Goal: Register for event/course: Sign up to attend an event or enroll in a course

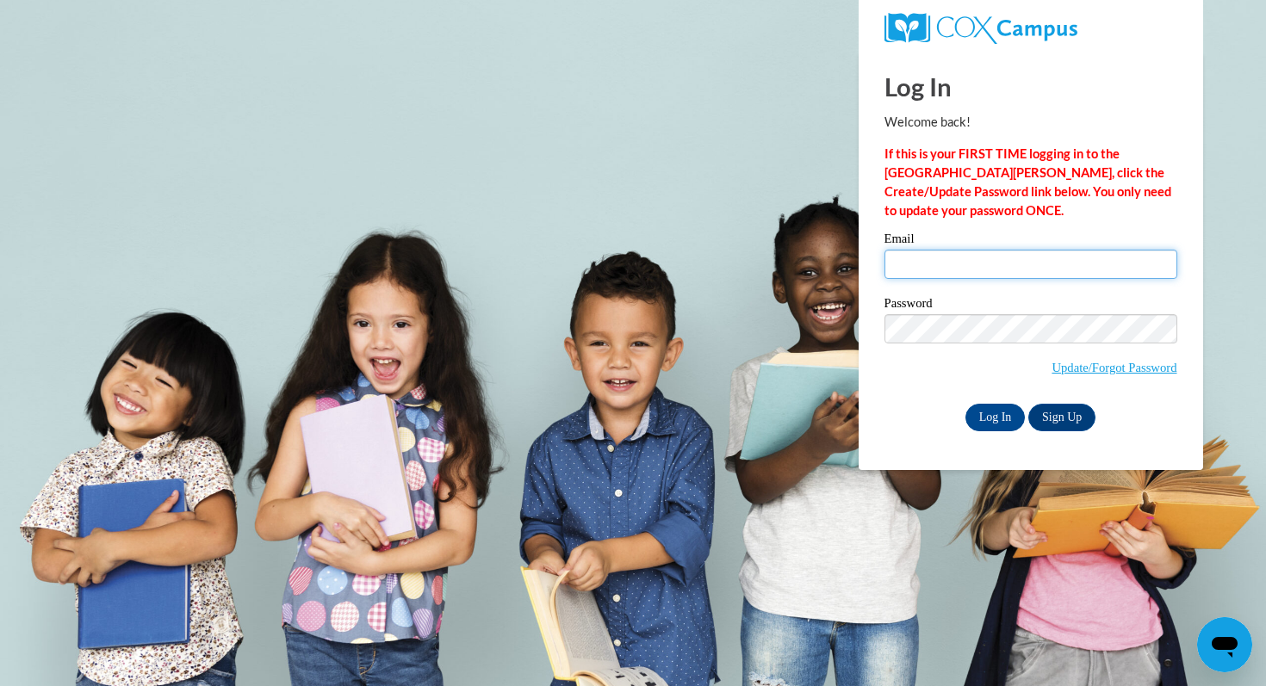
type input "cboyajia@waukesha.k12.wi.us"
click at [1072, 252] on input "cboyajia@waukesha.k12.wi.us" at bounding box center [1031, 264] width 293 height 29
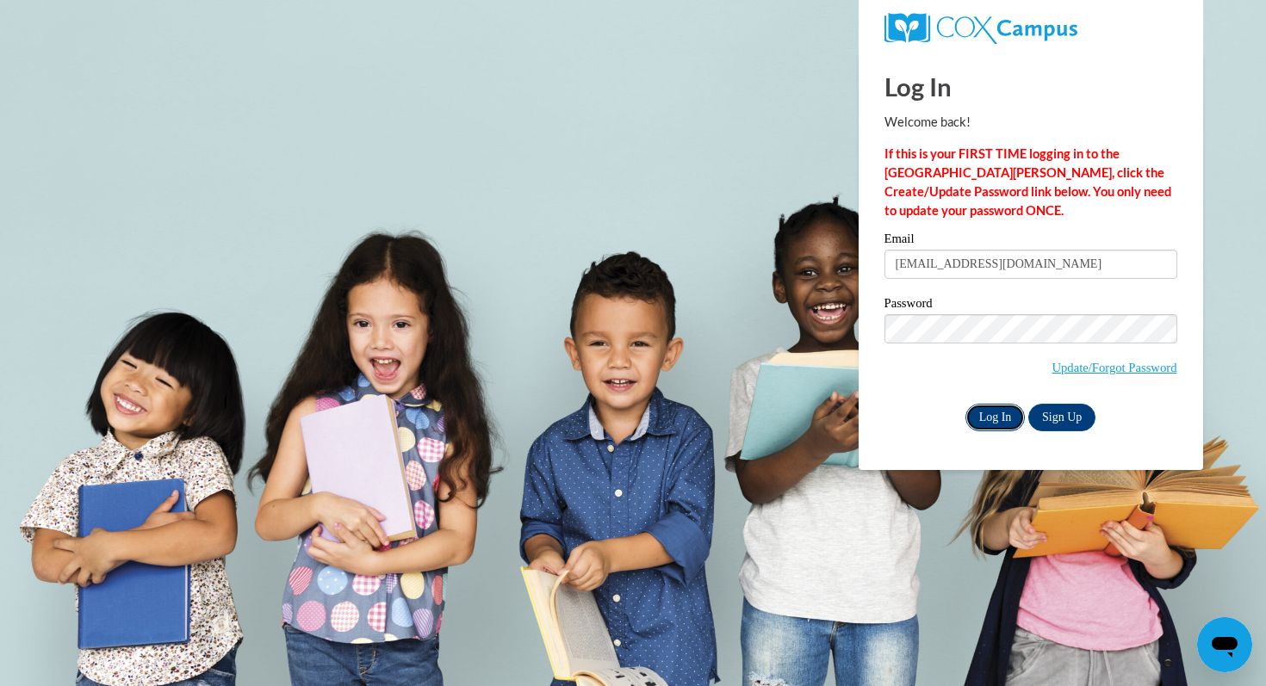
click at [998, 425] on input "Log In" at bounding box center [996, 418] width 60 height 28
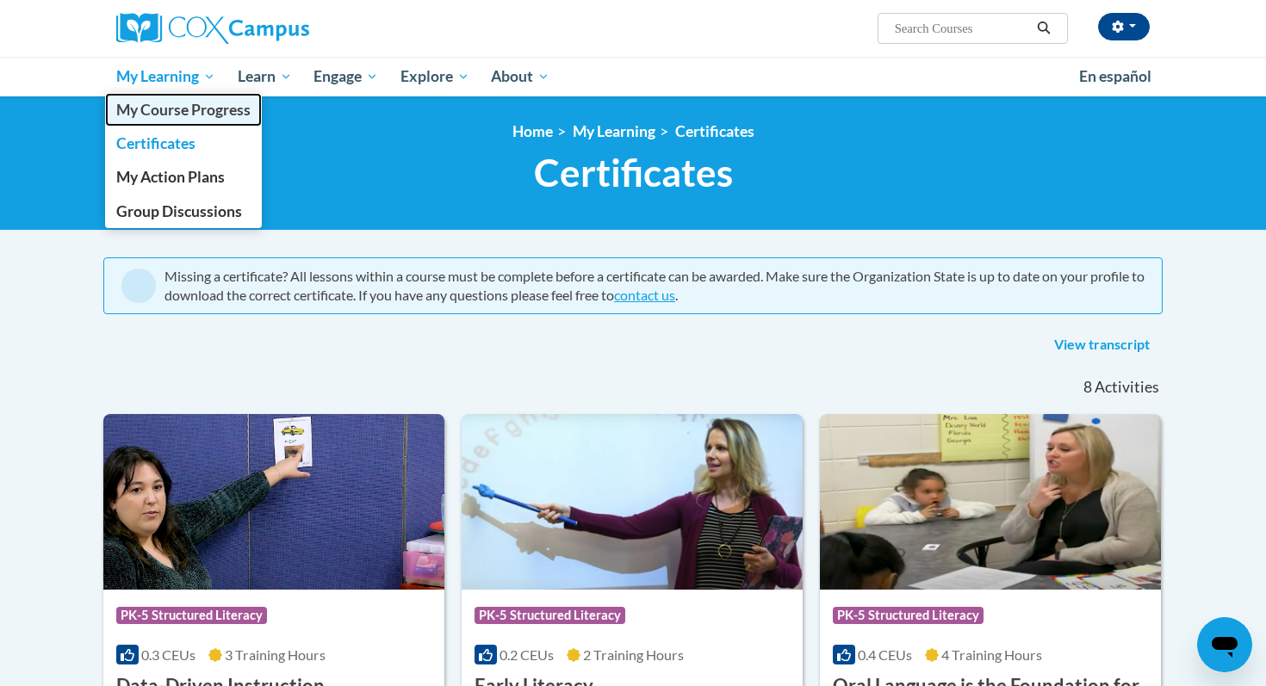
click at [173, 110] on span "My Course Progress" at bounding box center [183, 110] width 134 height 18
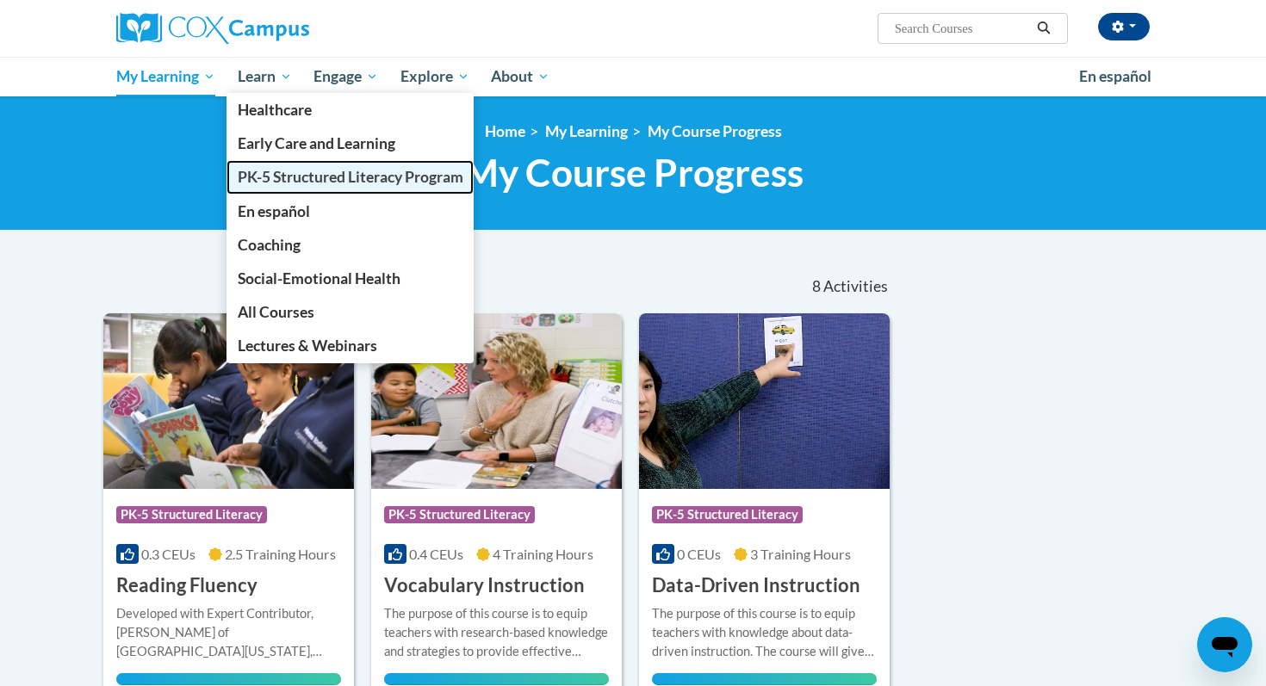
click at [321, 176] on span "PK-5 Structured Literacy Program" at bounding box center [351, 177] width 226 height 18
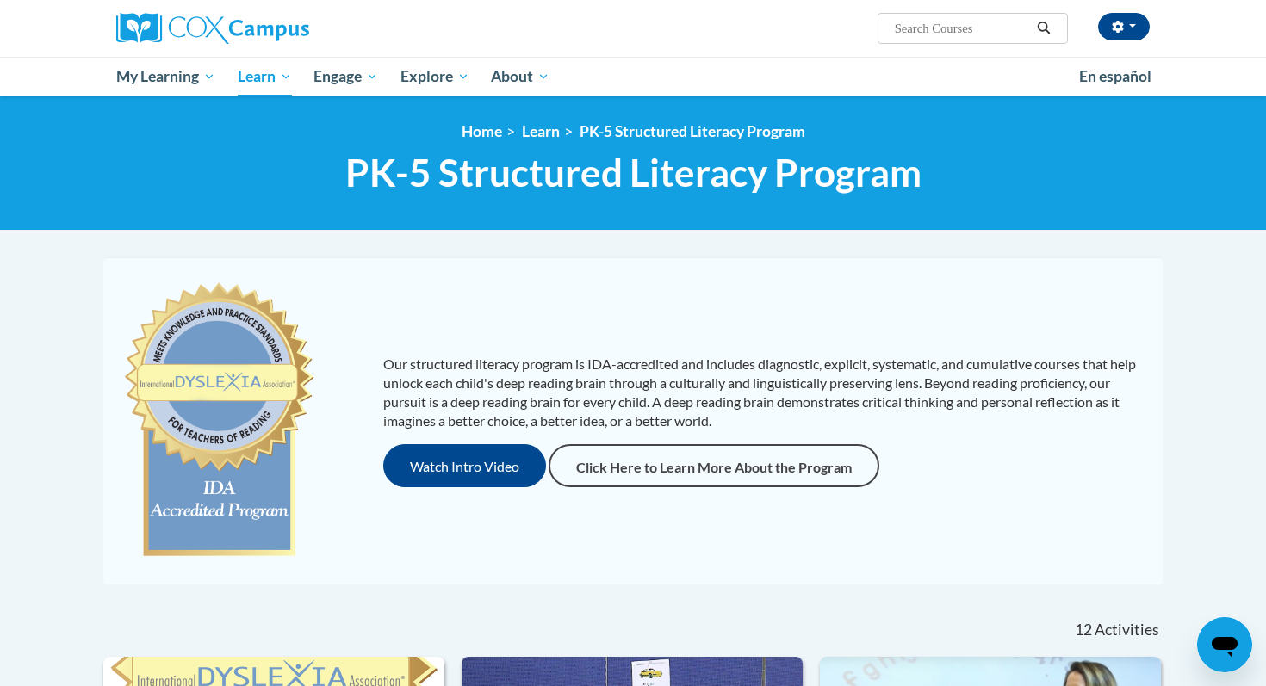
click at [941, 35] on input "Search..." at bounding box center [962, 28] width 138 height 21
type input "read aloud"
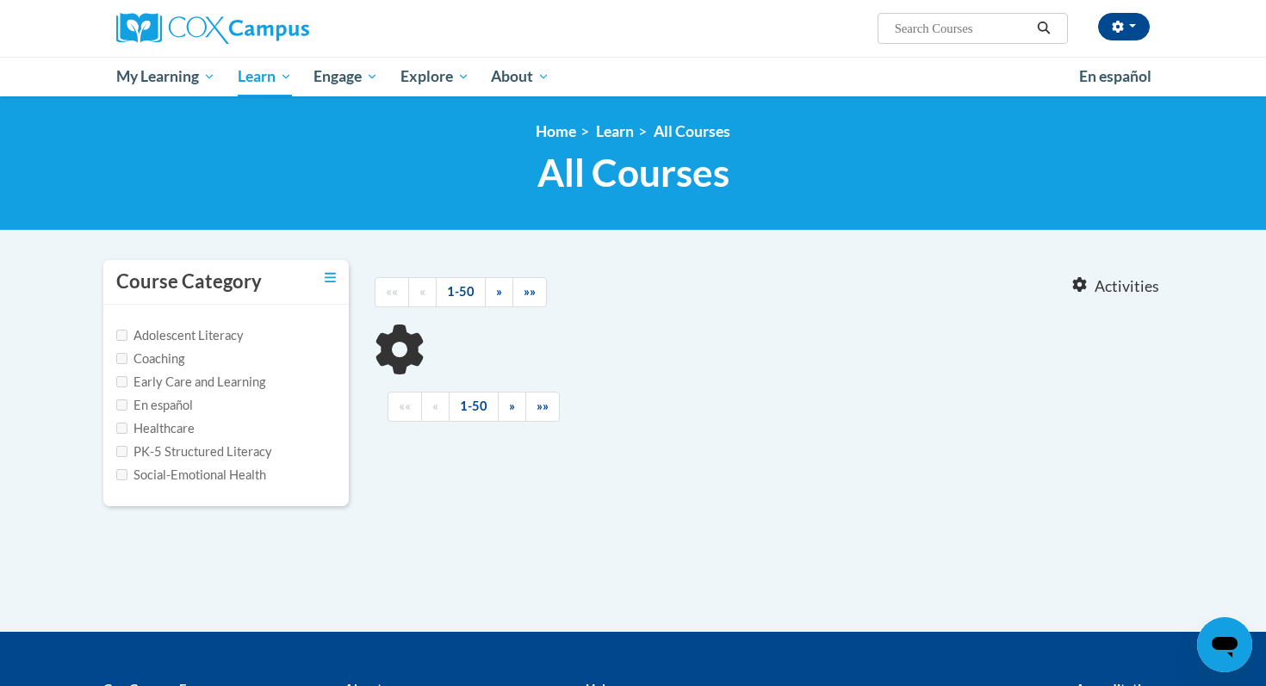
type input "read aloud"
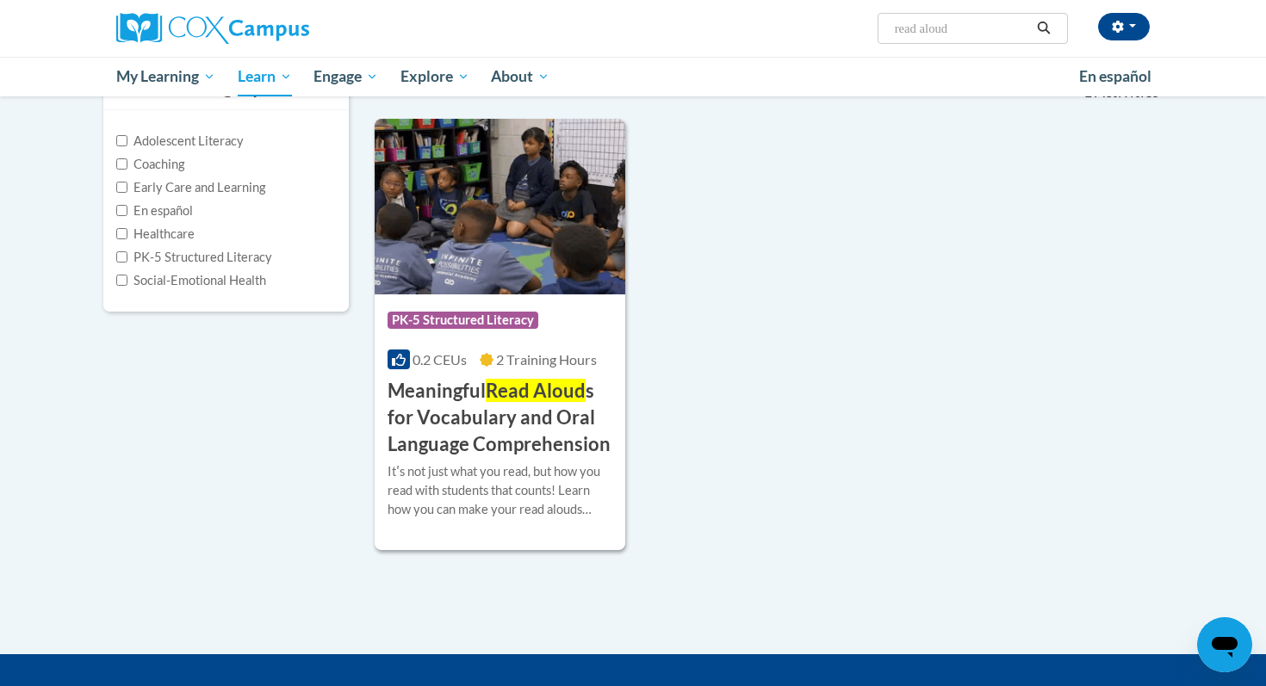
scroll to position [196, 0]
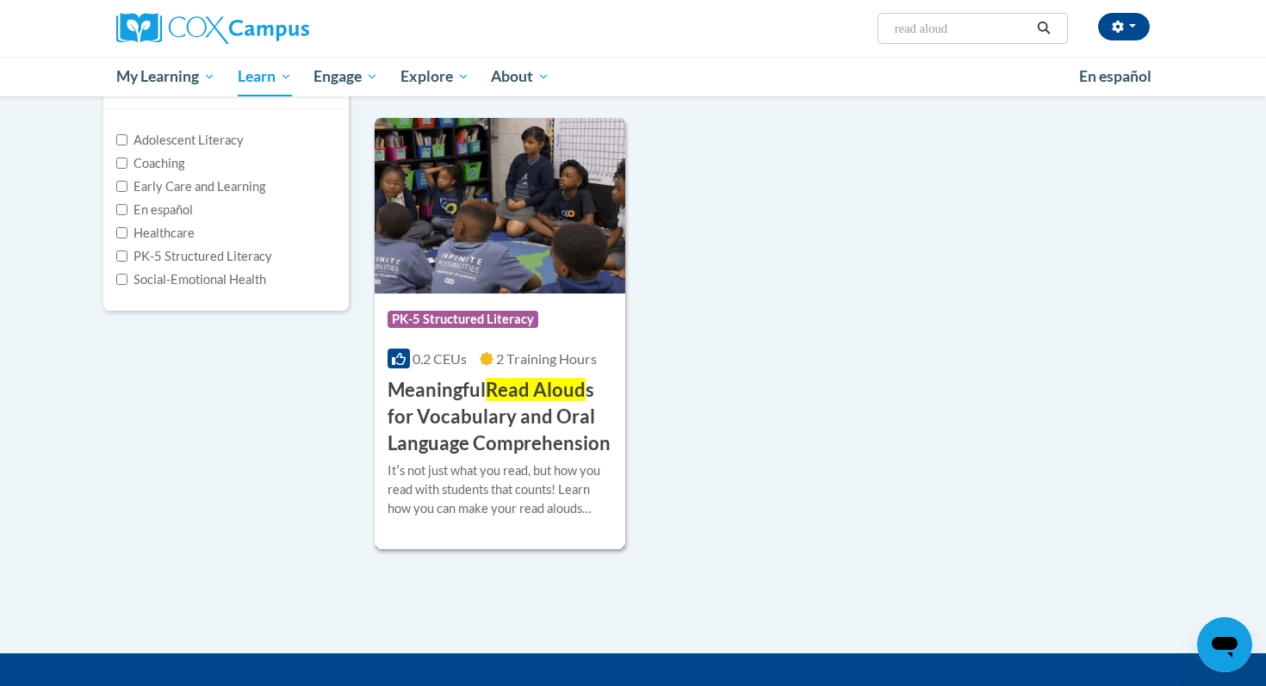
click at [490, 320] on span "PK-5 Structured Literacy" at bounding box center [463, 319] width 151 height 17
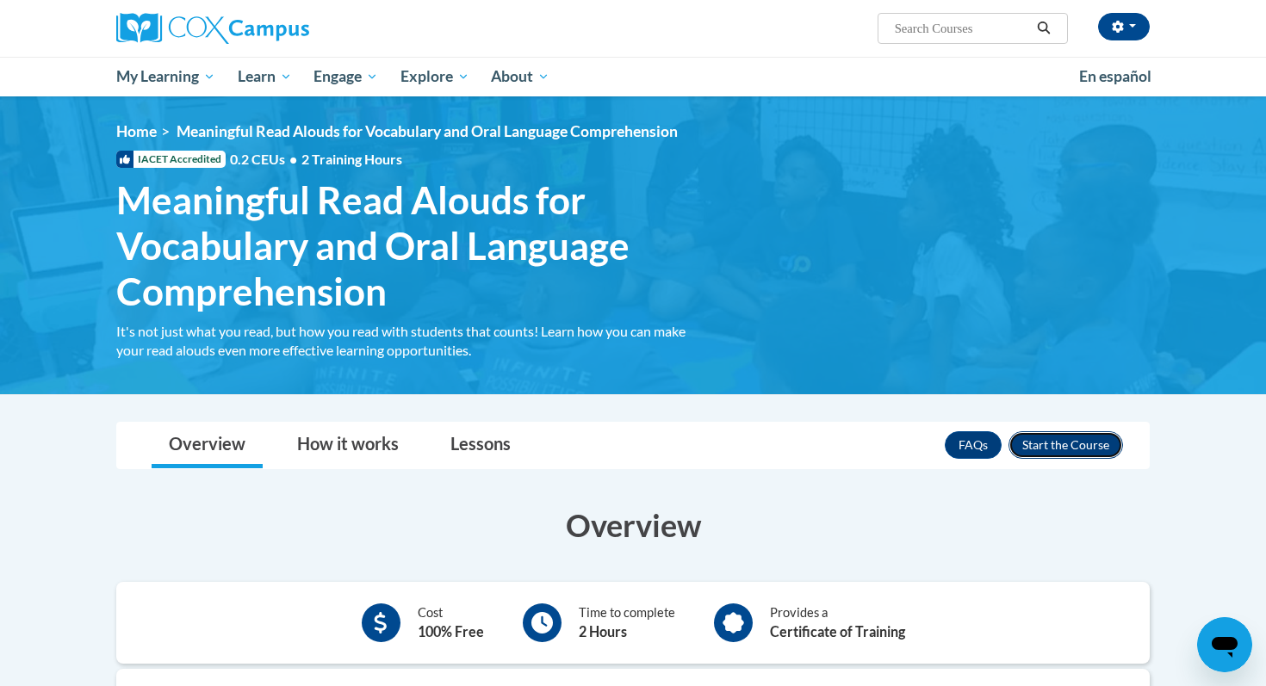
click at [1059, 449] on button "Enroll" at bounding box center [1066, 446] width 115 height 28
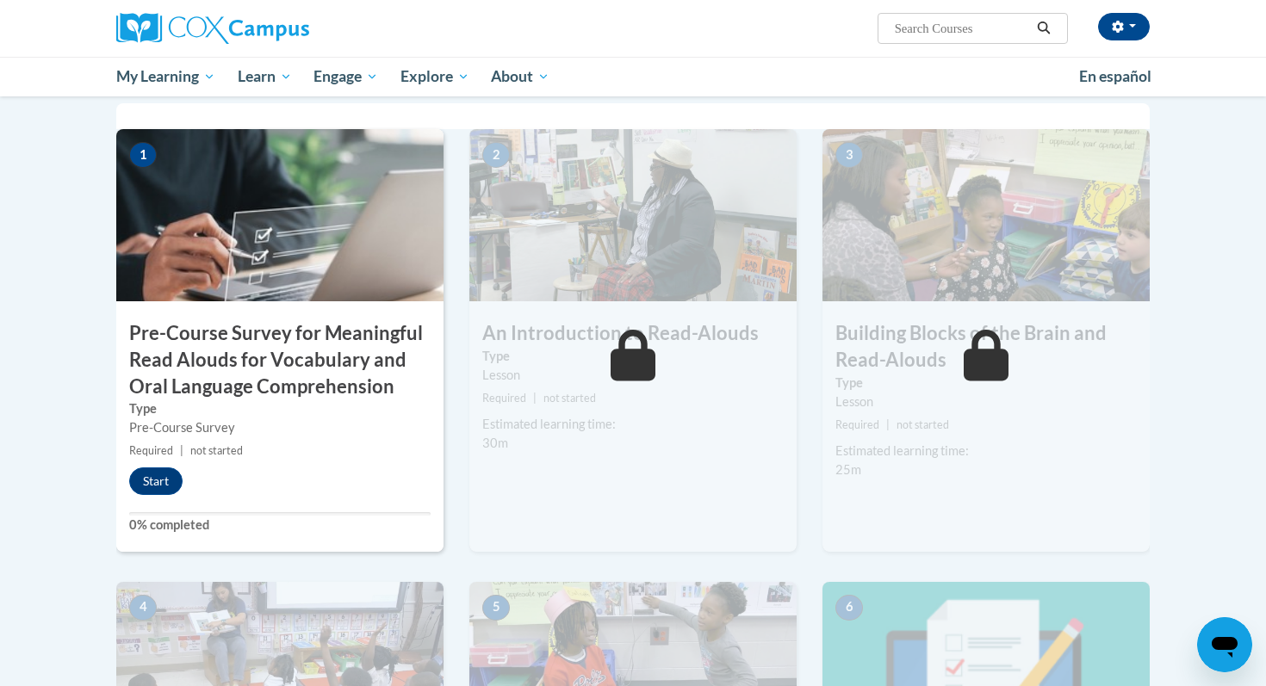
scroll to position [388, 0]
click at [152, 478] on button "Start" at bounding box center [155, 481] width 53 height 28
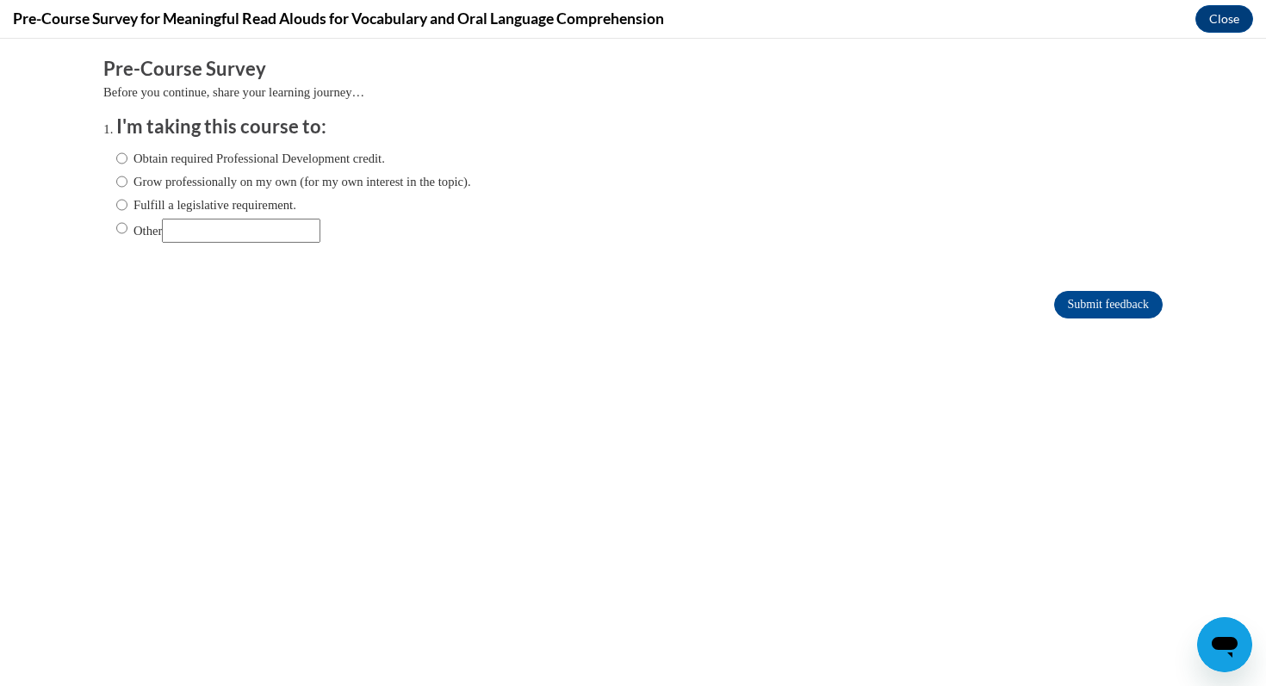
scroll to position [0, 0]
click at [120, 204] on input "Fulfill a legislative requirement." at bounding box center [121, 205] width 11 height 19
radio input "true"
click at [1084, 302] on input "Submit feedback" at bounding box center [1108, 305] width 109 height 28
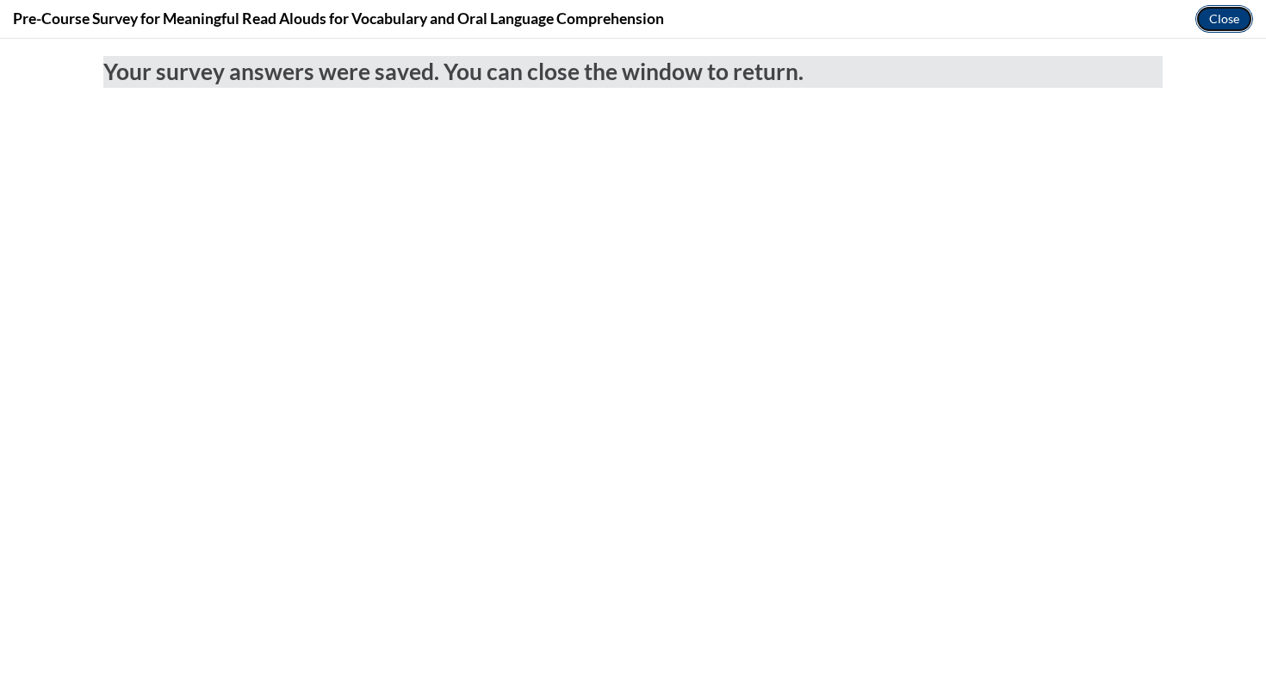
click at [1237, 17] on button "Close" at bounding box center [1225, 19] width 58 height 28
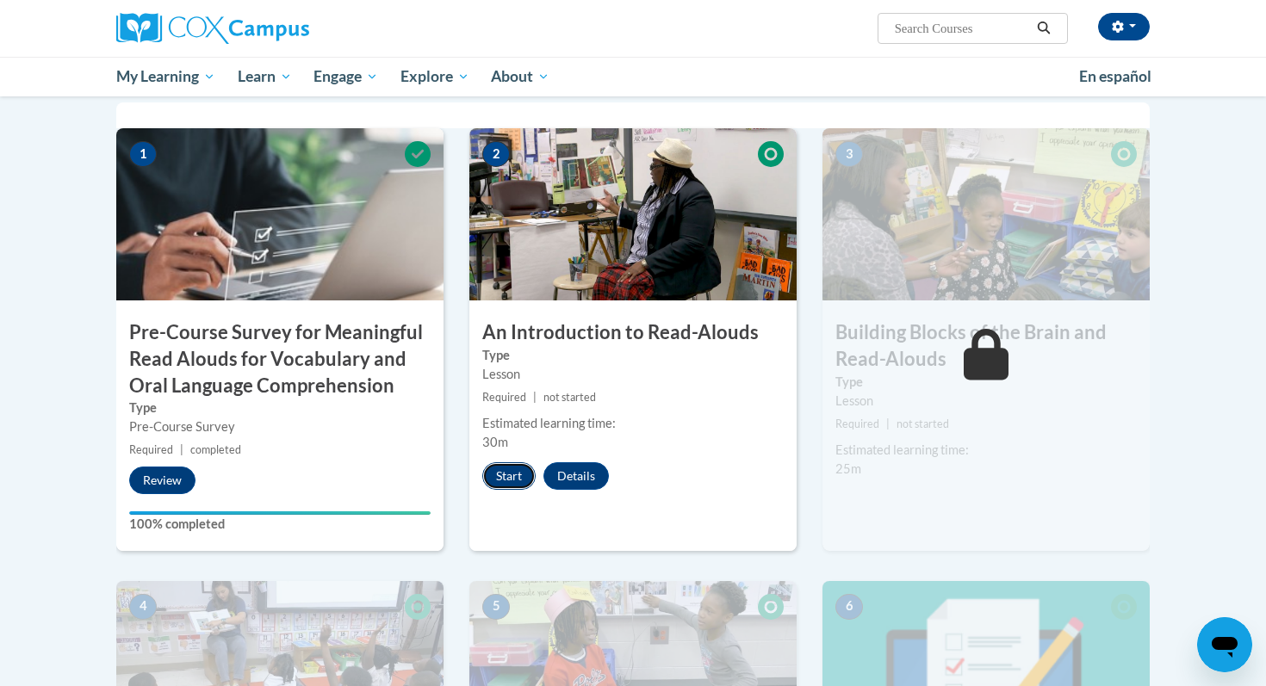
click at [501, 478] on button "Start" at bounding box center [508, 477] width 53 height 28
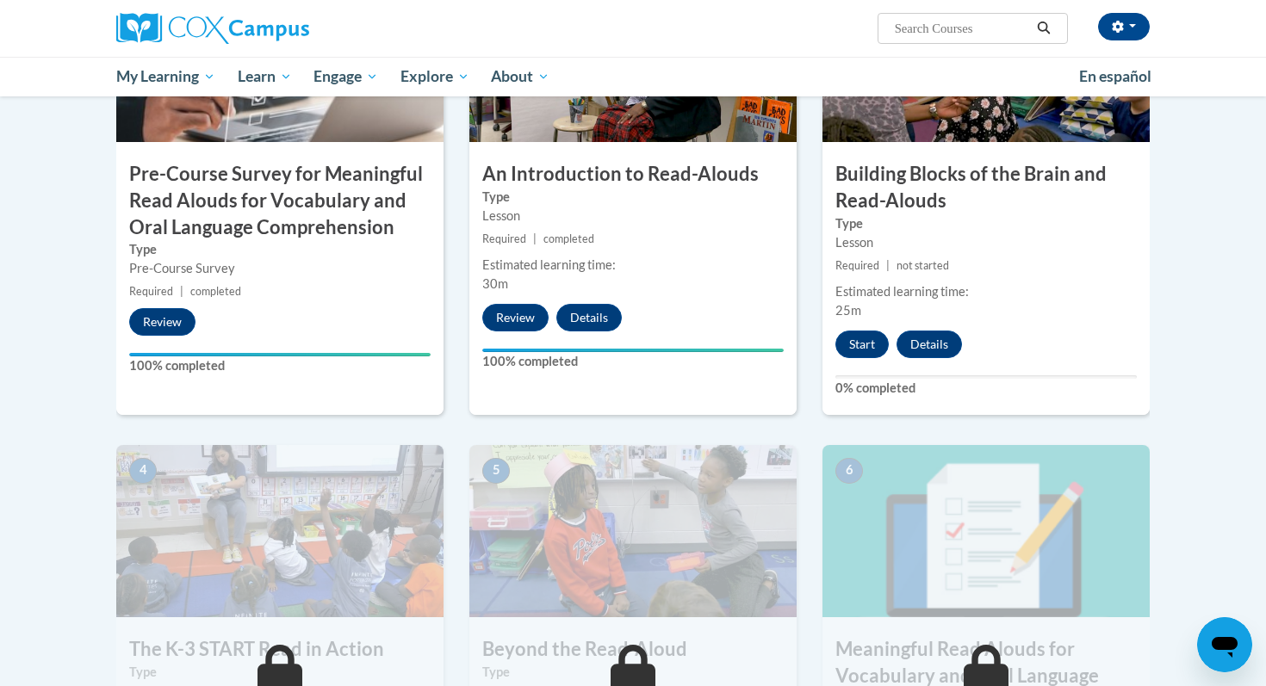
scroll to position [544, 0]
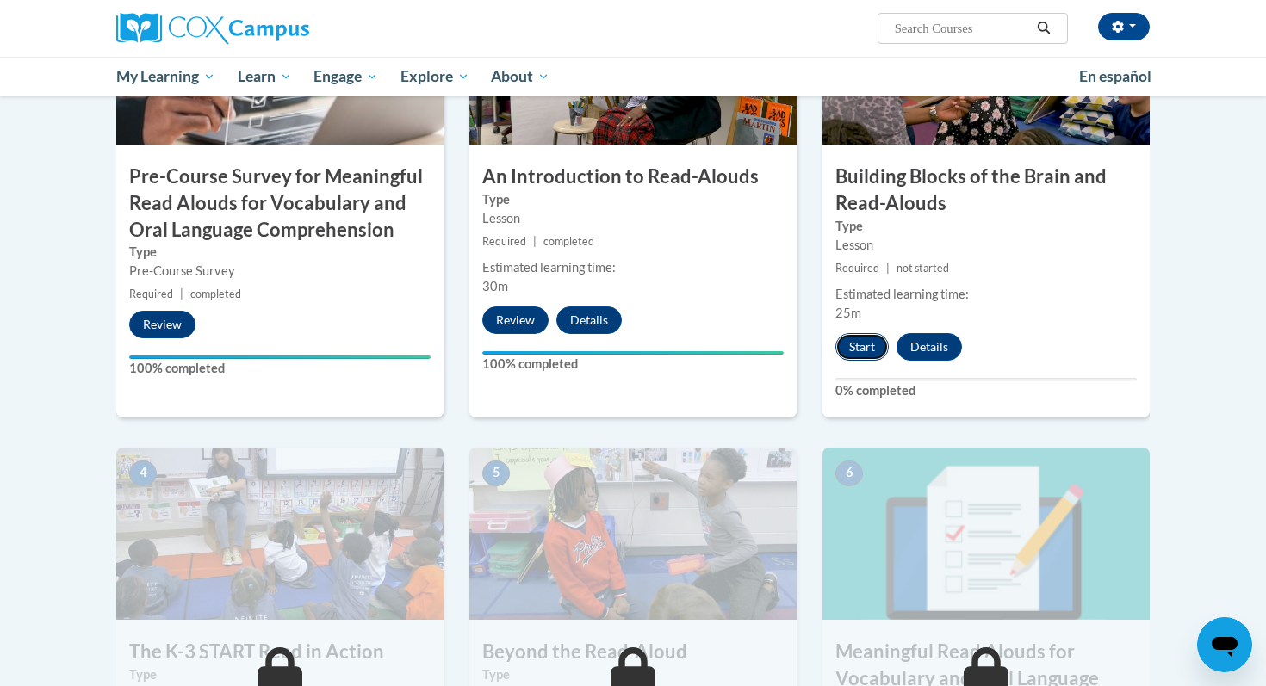
click at [860, 349] on button "Start" at bounding box center [861, 347] width 53 height 28
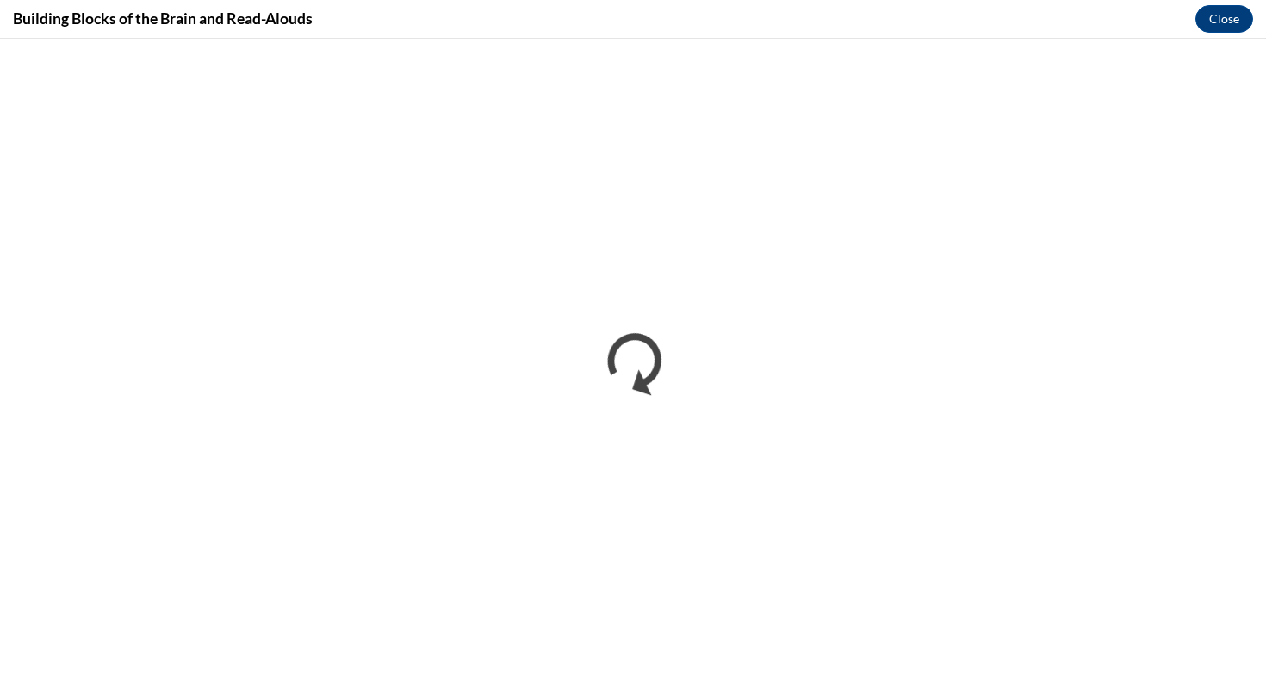
scroll to position [0, 0]
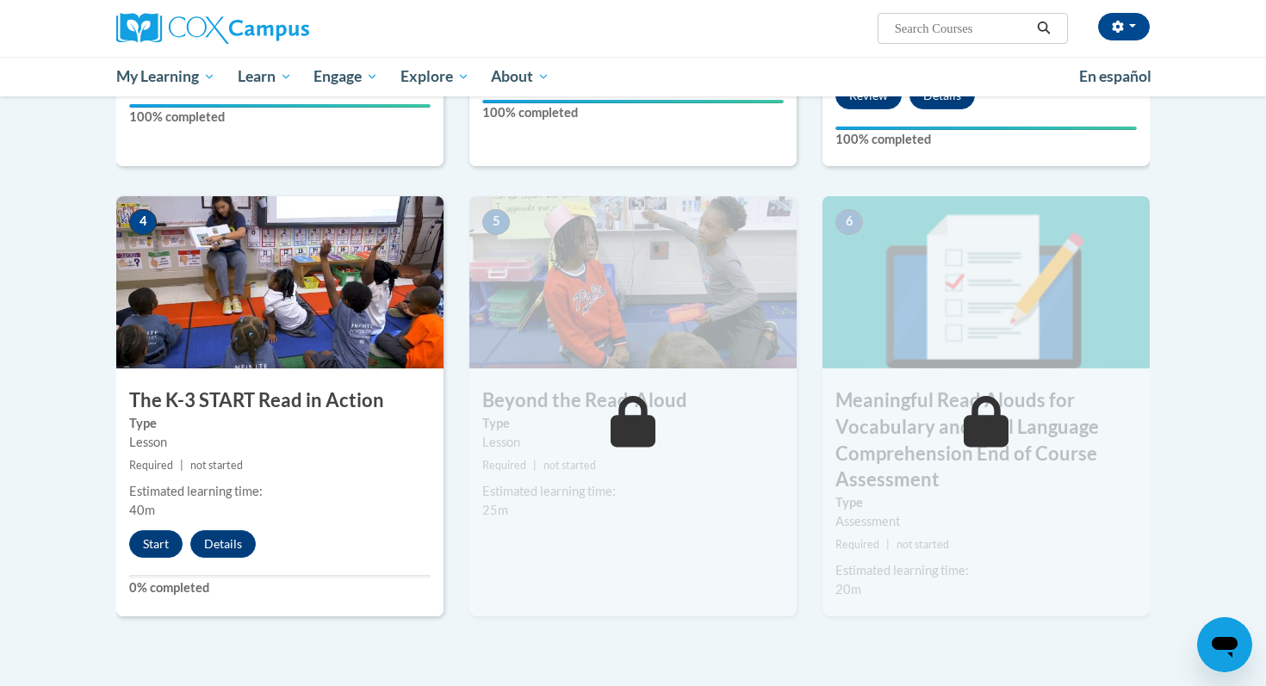
scroll to position [800, 0]
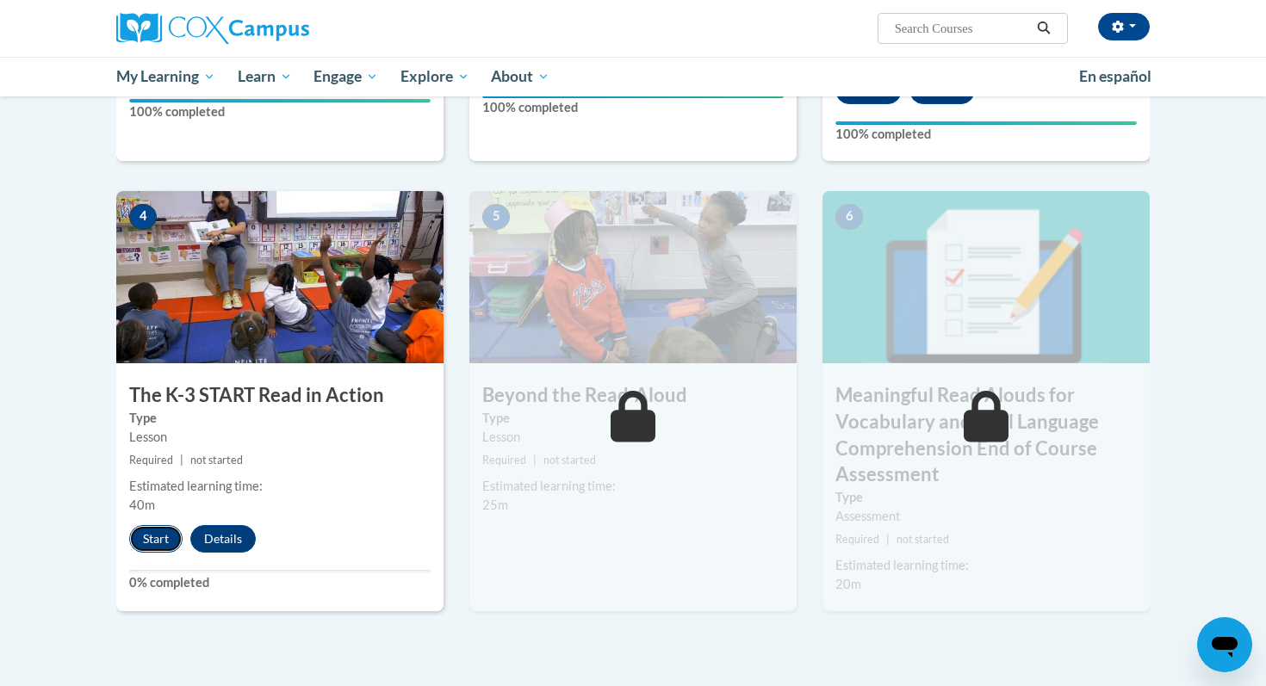
click at [152, 541] on button "Start" at bounding box center [155, 539] width 53 height 28
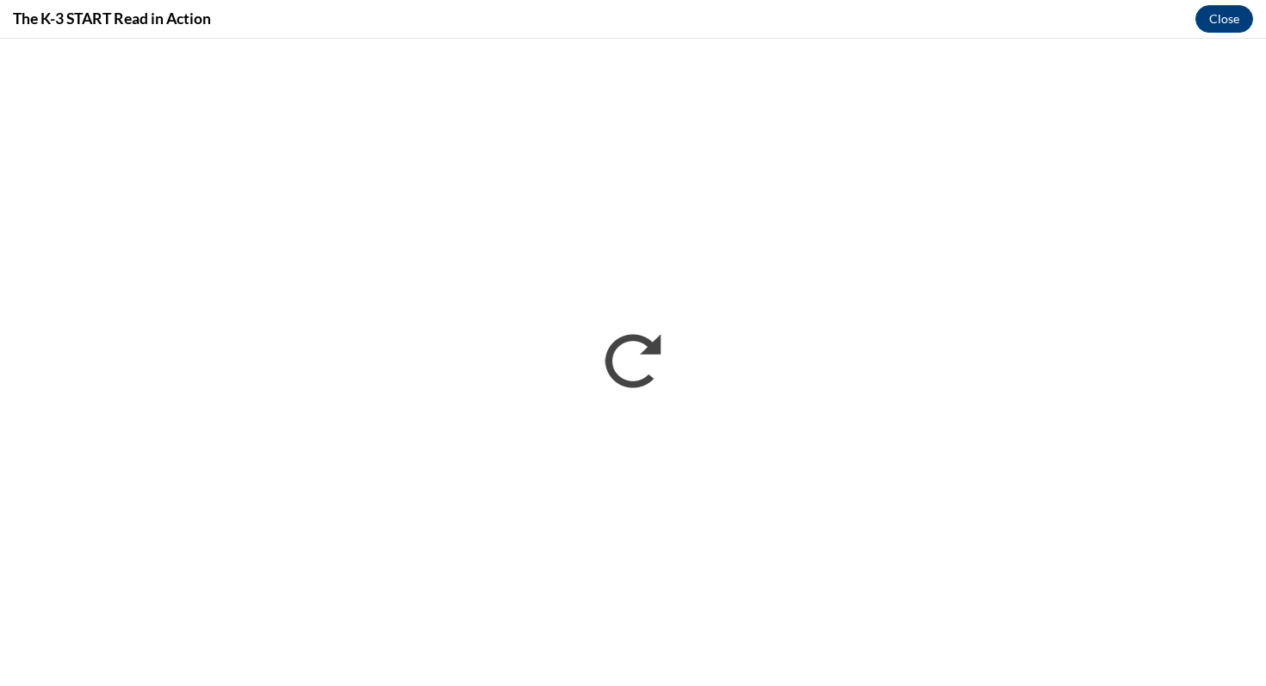
scroll to position [0, 0]
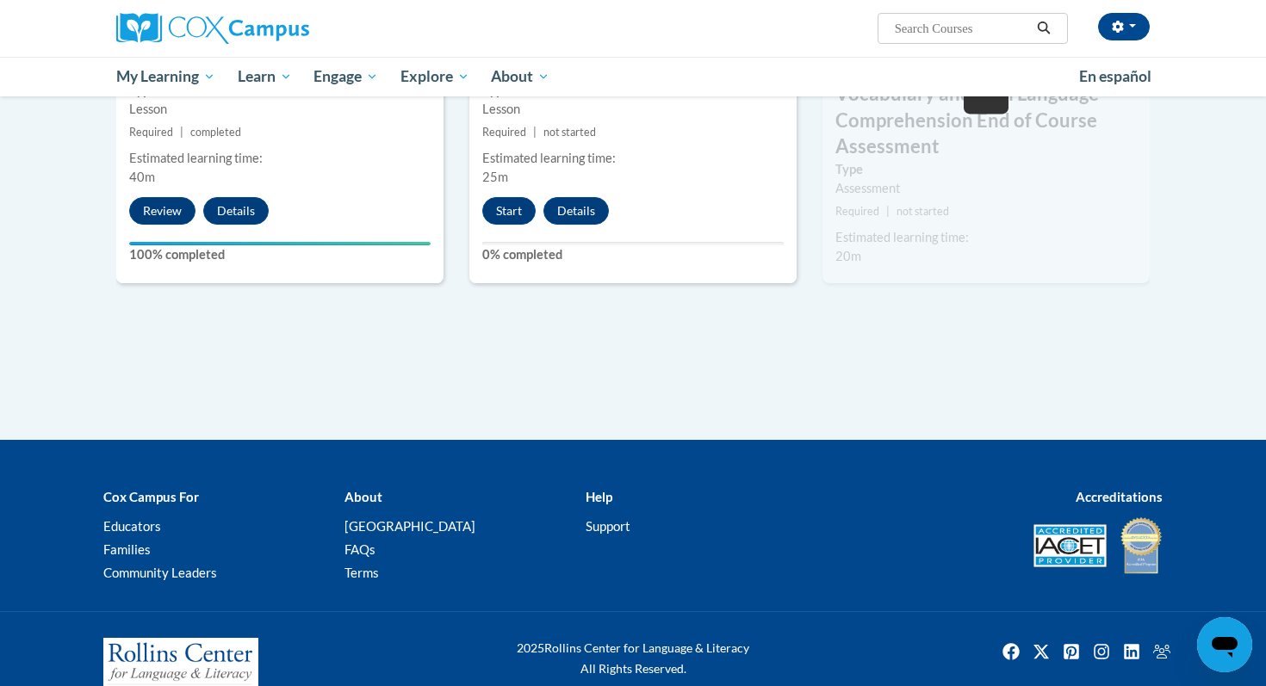
scroll to position [1131, 0]
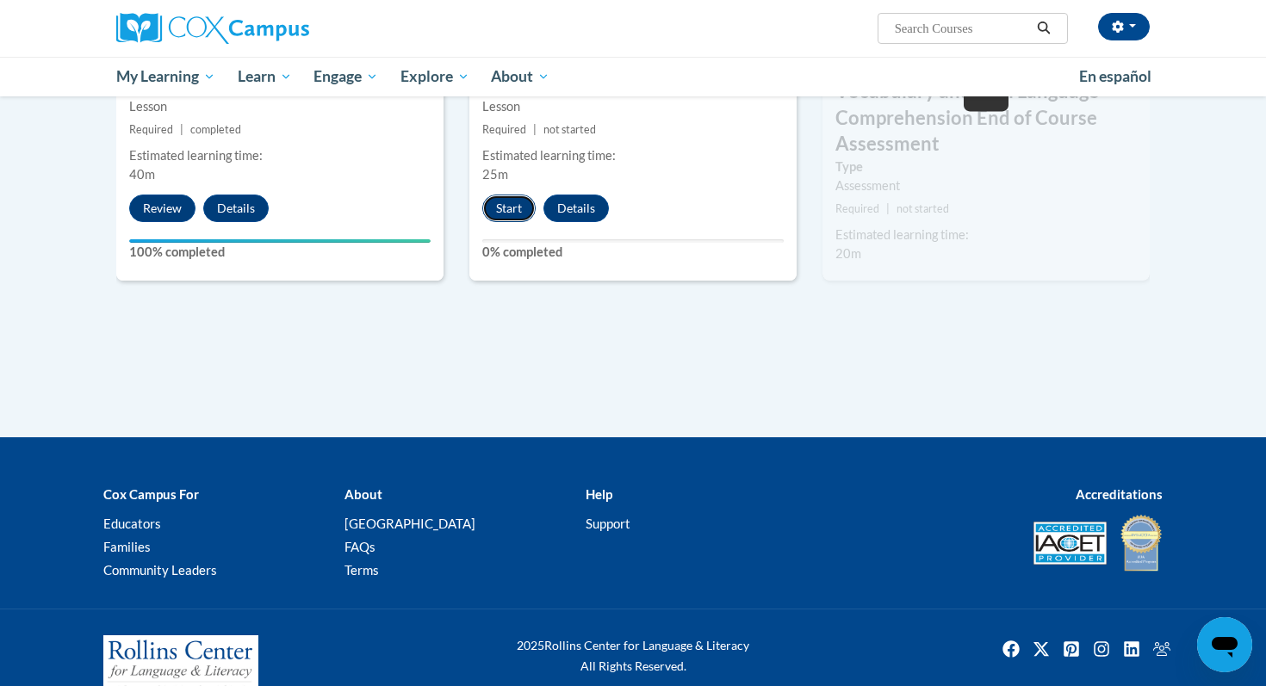
click at [510, 214] on button "Start" at bounding box center [508, 209] width 53 height 28
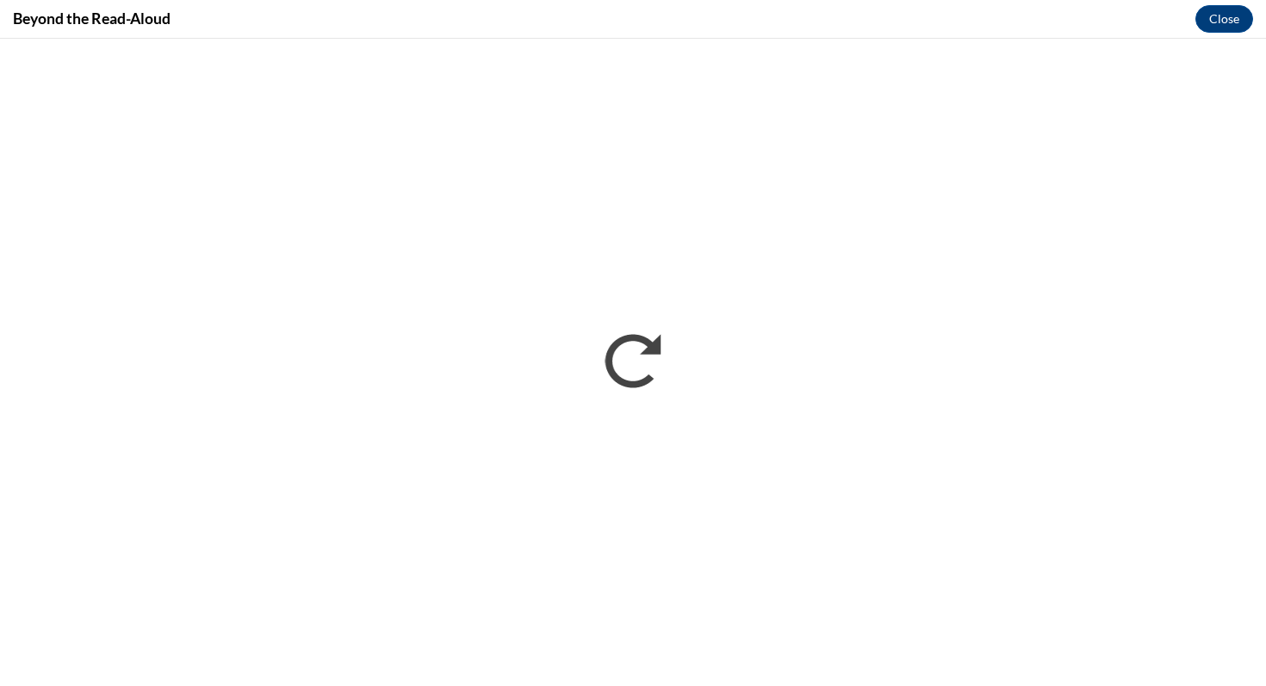
scroll to position [0, 0]
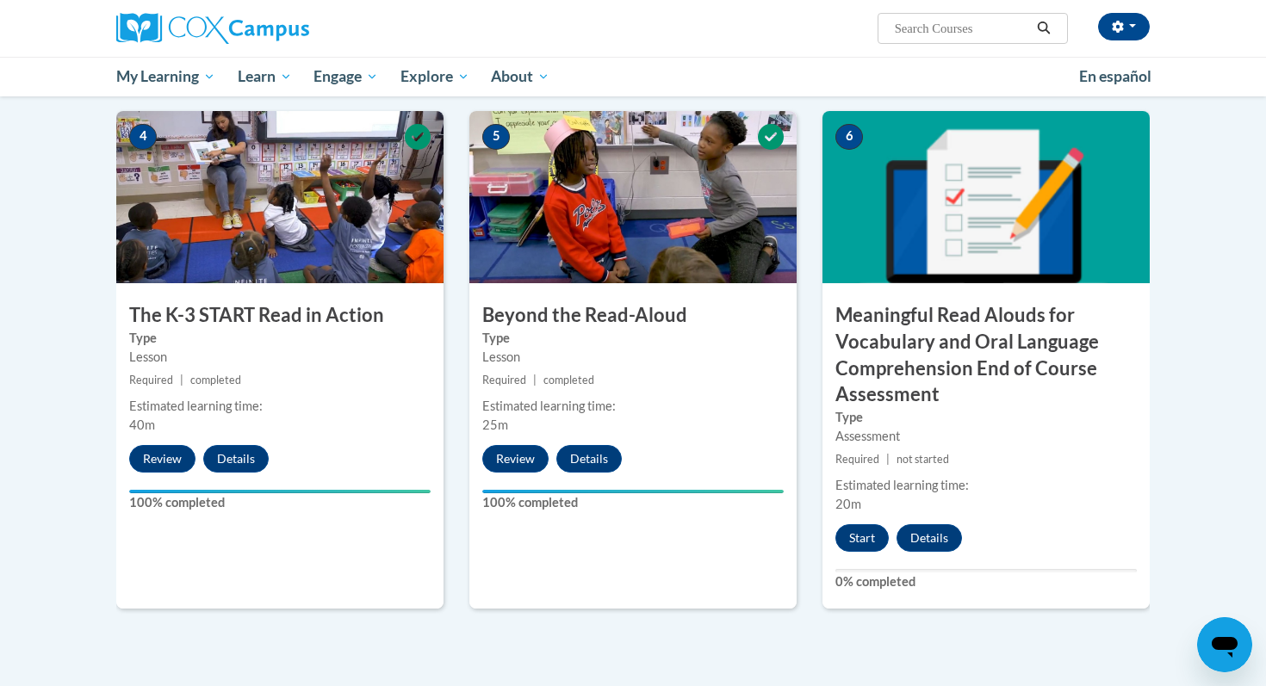
scroll to position [879, 0]
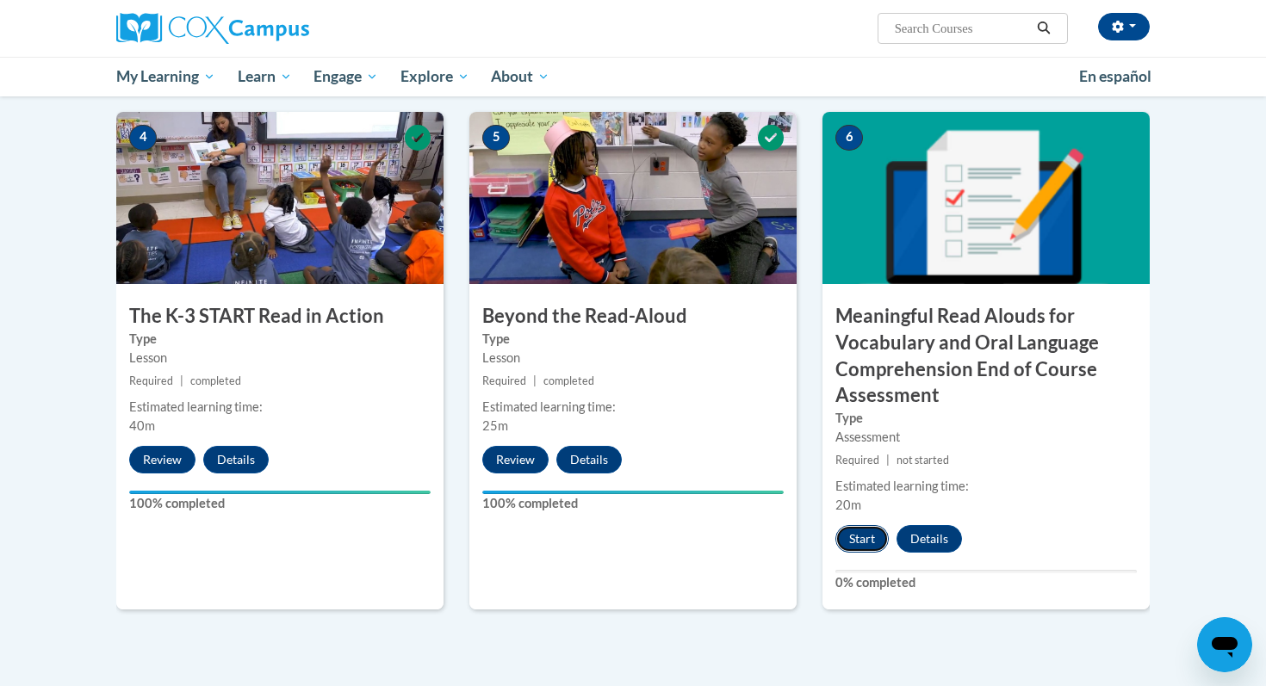
click at [862, 539] on button "Start" at bounding box center [861, 539] width 53 height 28
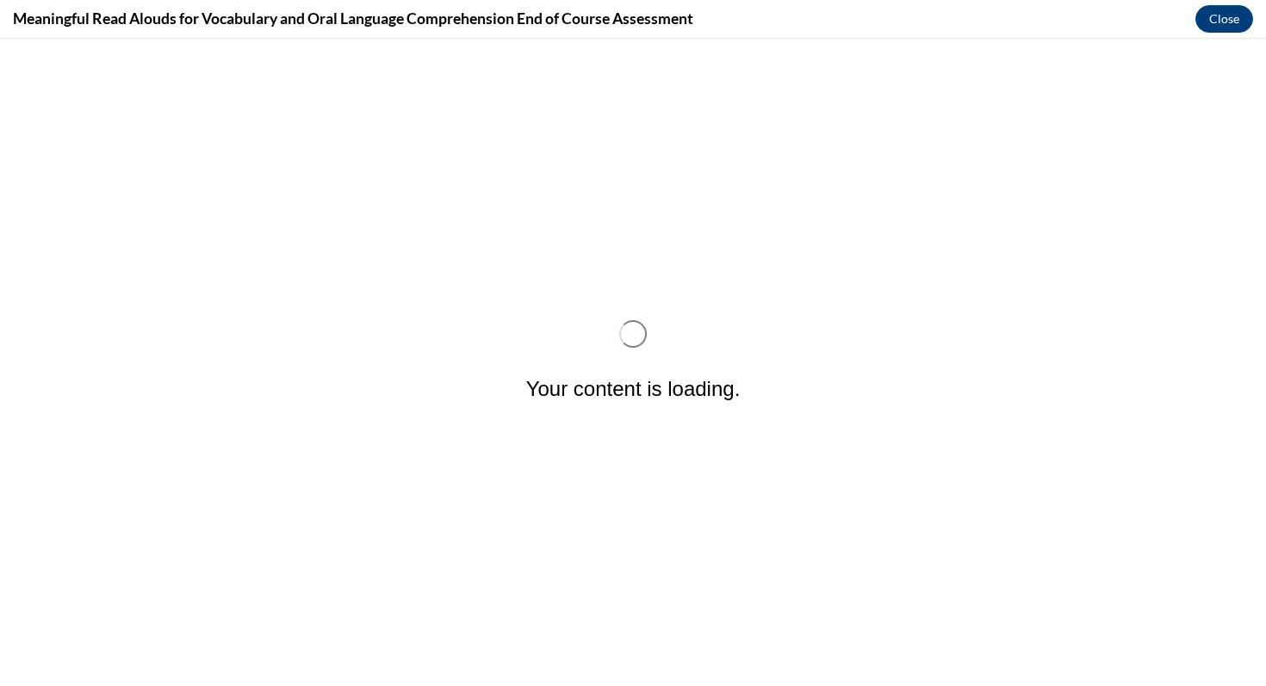
scroll to position [0, 0]
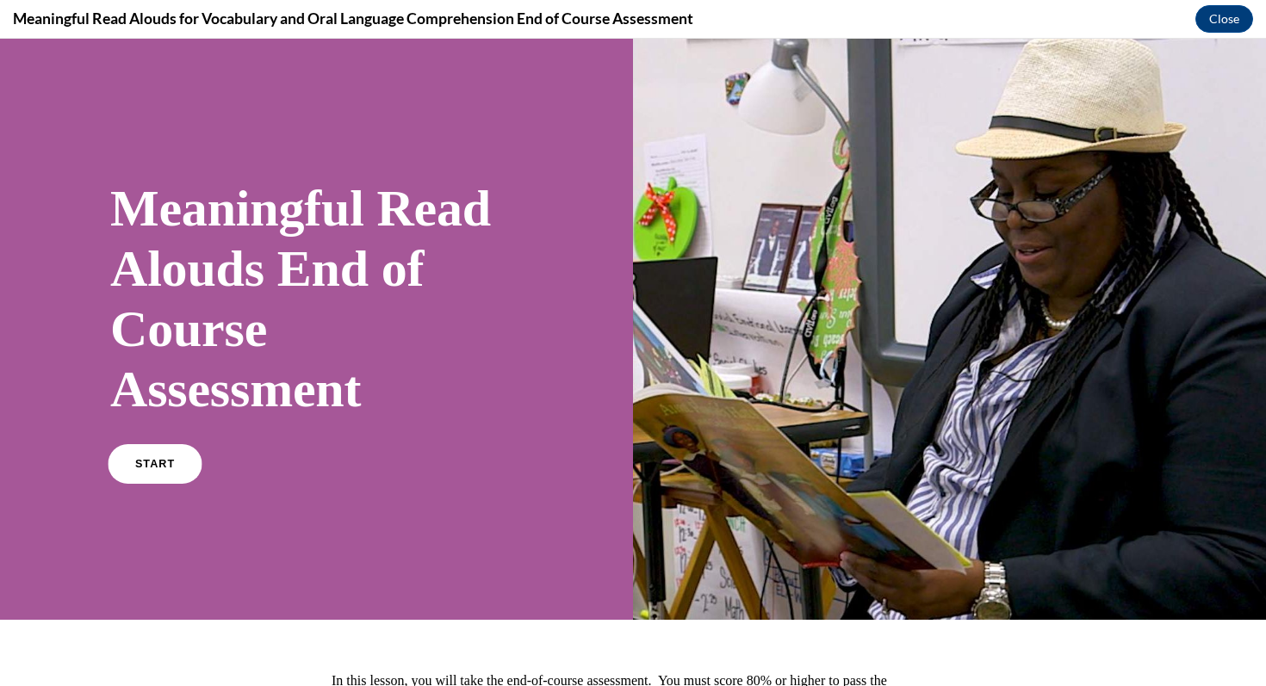
click at [152, 469] on span "START" at bounding box center [155, 464] width 40 height 13
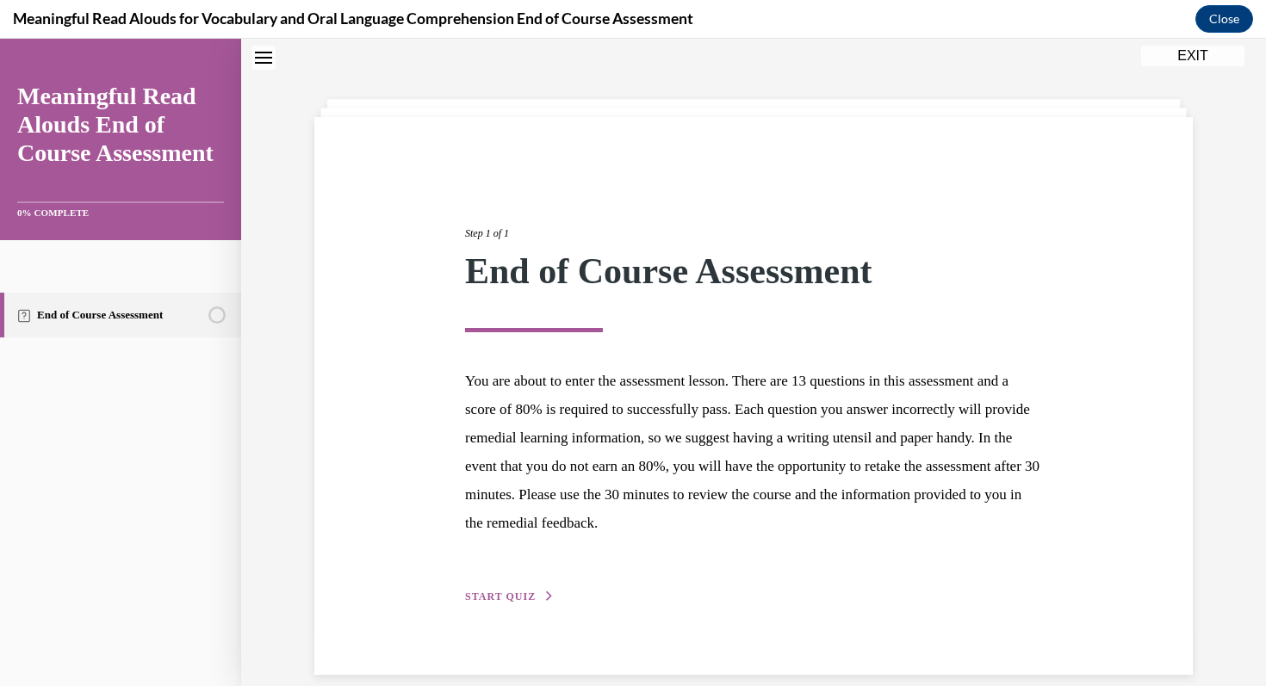
scroll to position [76, 0]
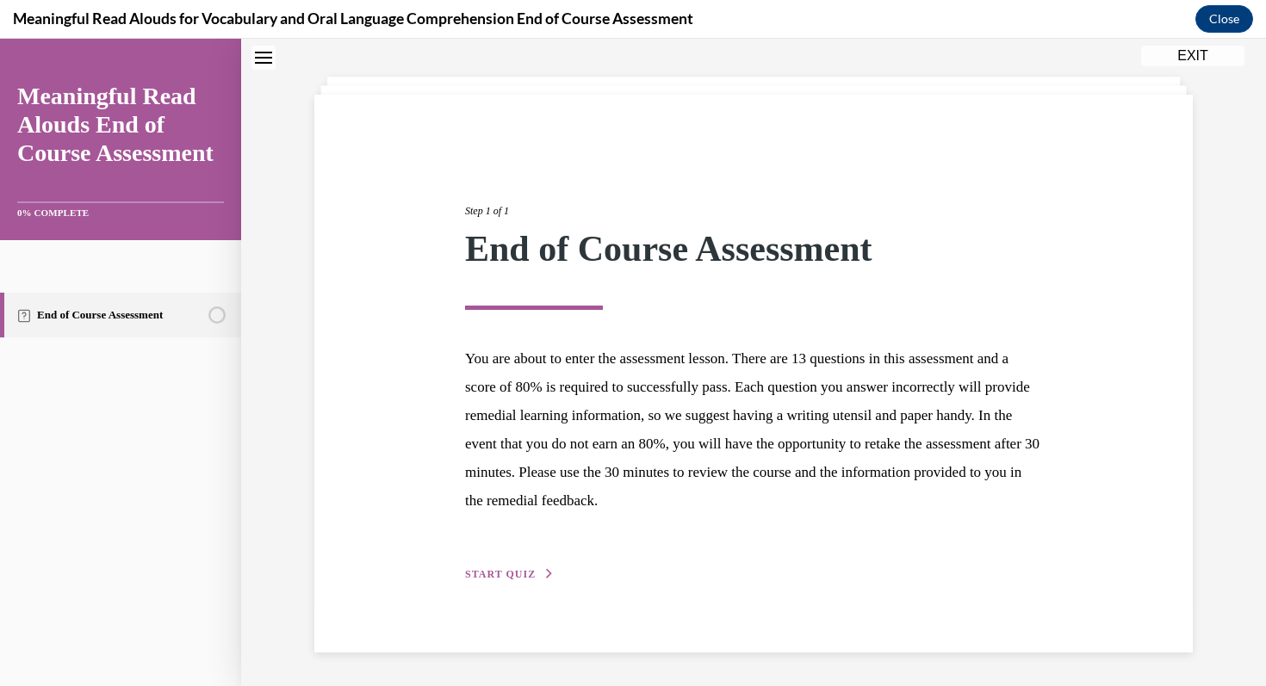
click at [510, 579] on span "START QUIZ" at bounding box center [500, 574] width 71 height 12
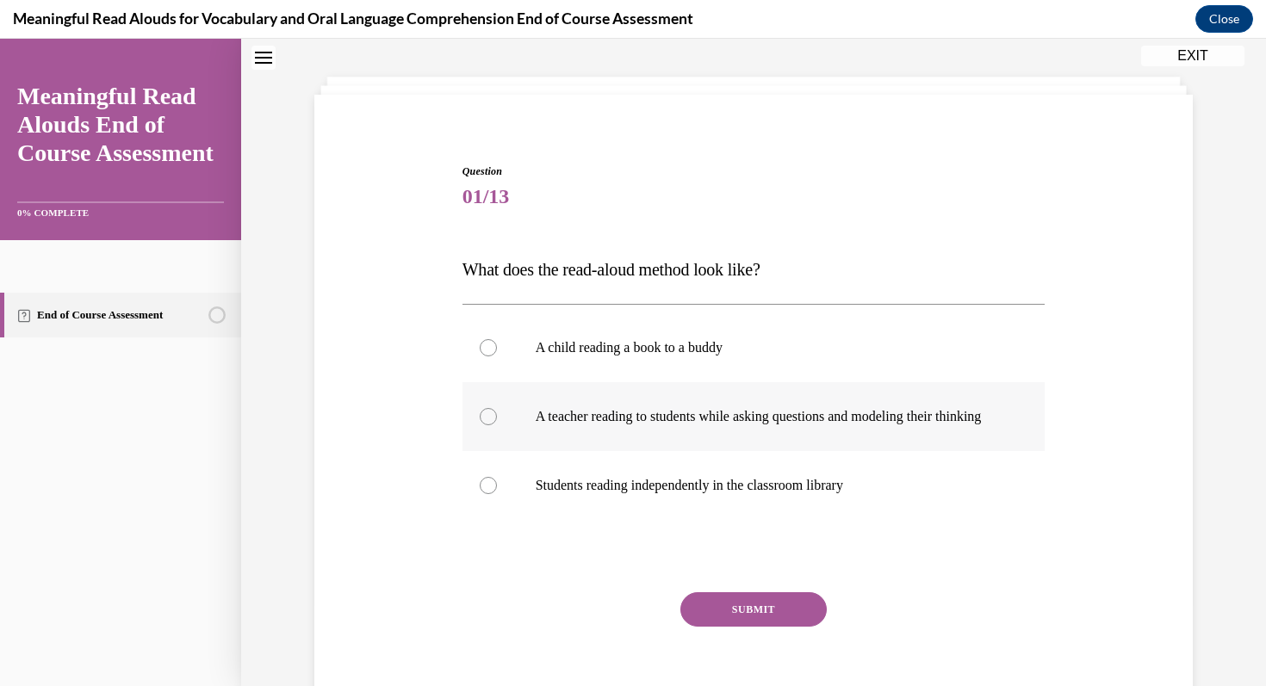
click at [493, 423] on div at bounding box center [488, 416] width 17 height 17
click at [493, 423] on input "A teacher reading to students while asking questions and modeling their thinking" at bounding box center [488, 416] width 17 height 17
radio input "true"
click at [711, 627] on button "SUBMIT" at bounding box center [753, 610] width 146 height 34
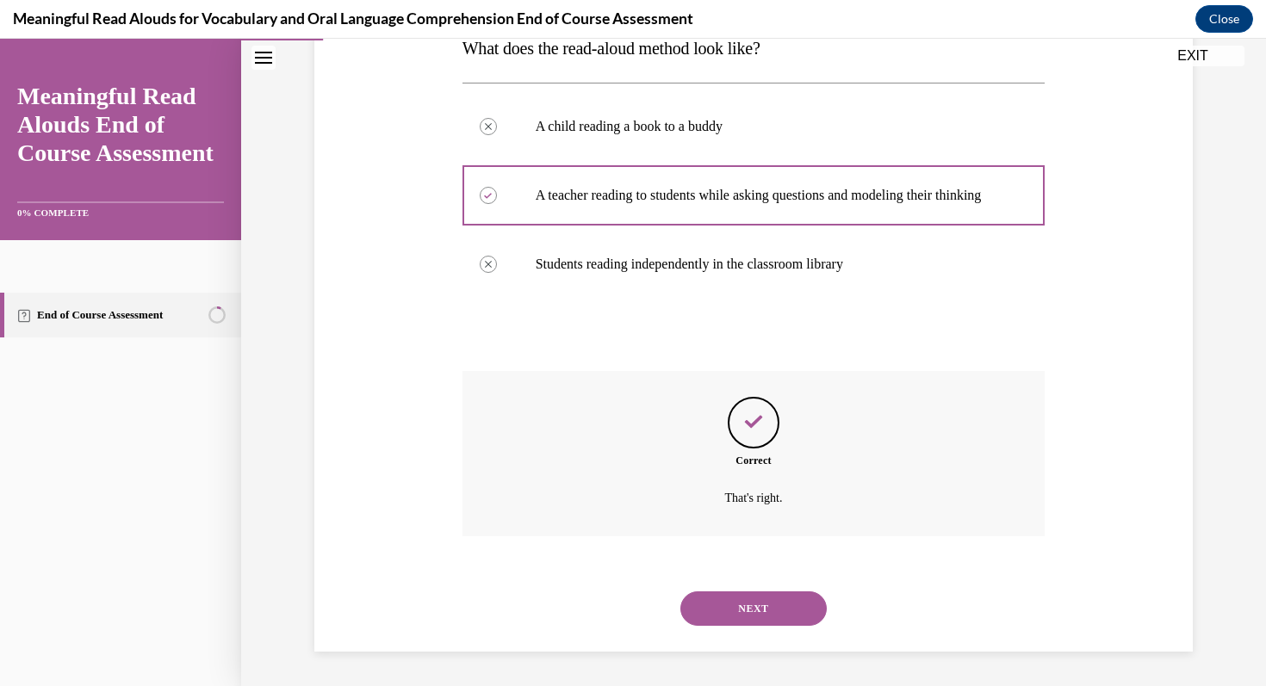
scroll to position [314, 0]
click at [730, 612] on button "NEXT" at bounding box center [753, 609] width 146 height 34
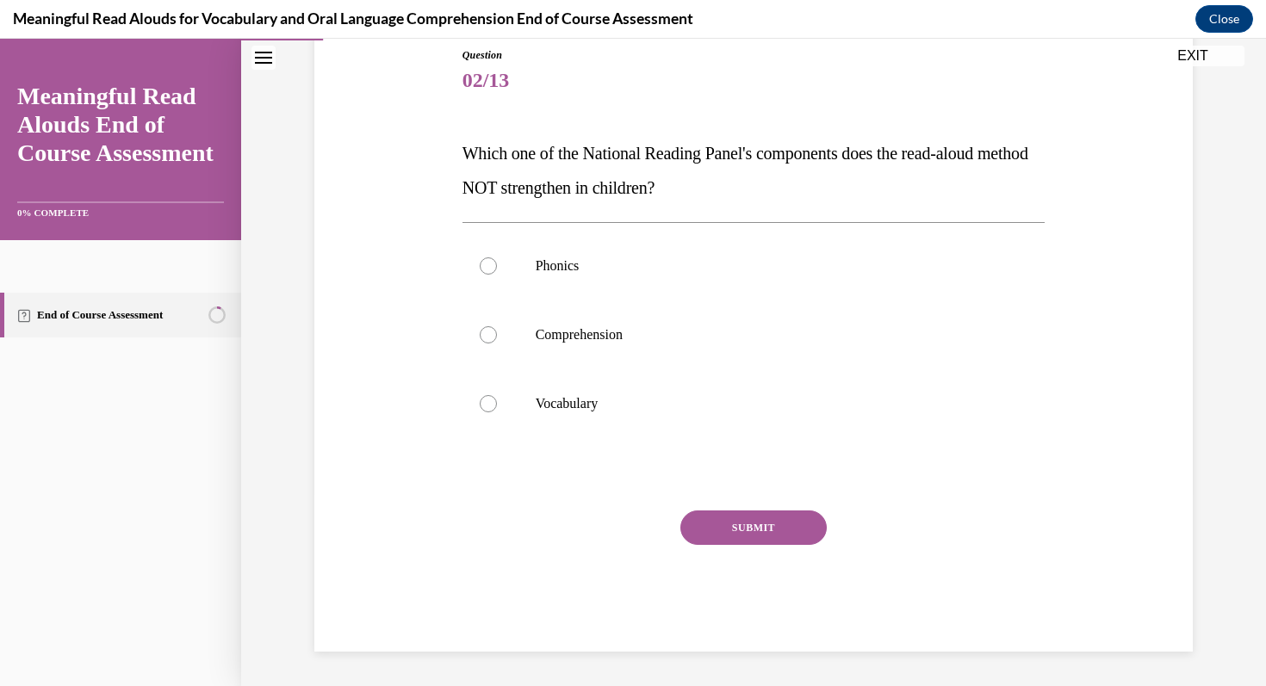
scroll to position [191, 0]
click at [494, 268] on div at bounding box center [488, 266] width 17 height 17
click at [494, 268] on input "Phonics" at bounding box center [488, 266] width 17 height 17
radio input "true"
click at [741, 529] on button "SUBMIT" at bounding box center [753, 529] width 146 height 34
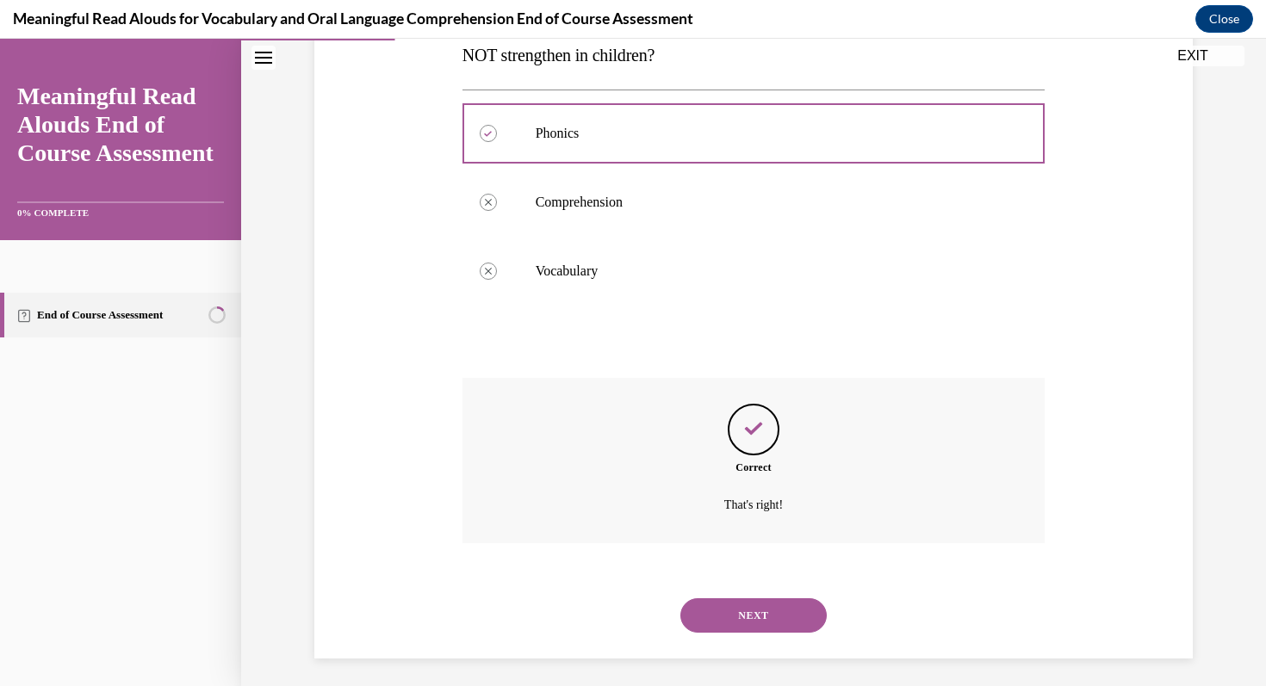
scroll to position [332, 0]
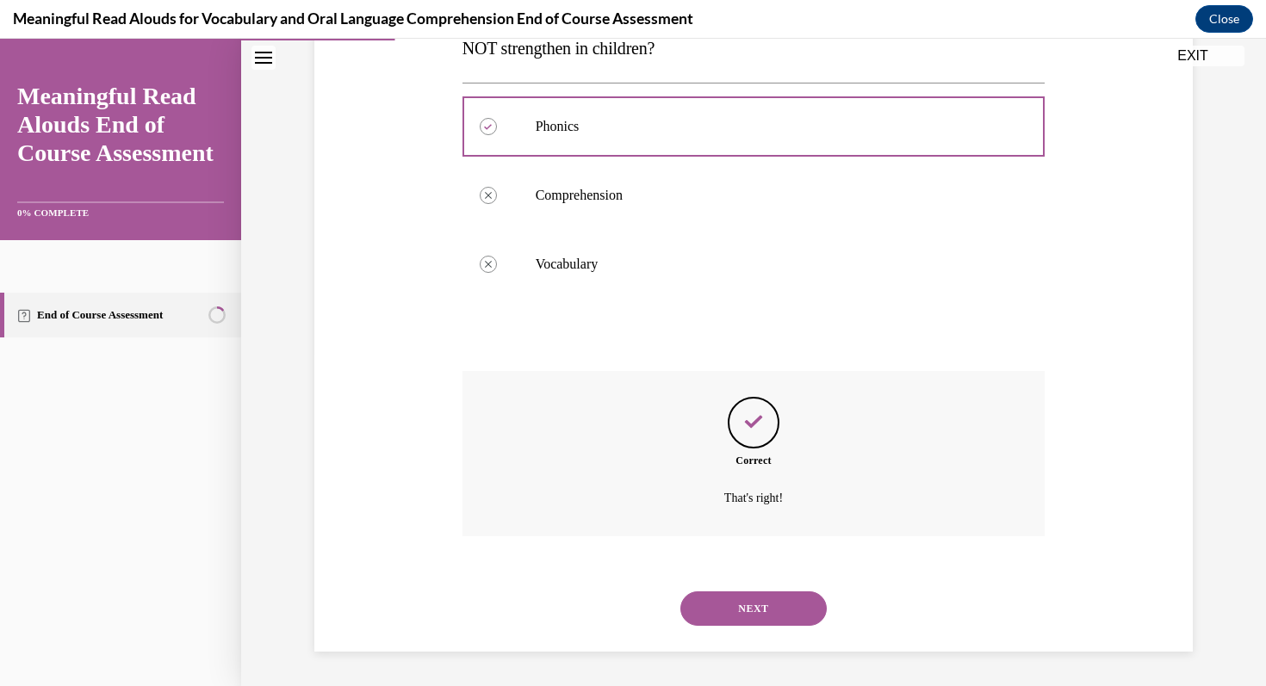
click at [753, 605] on button "NEXT" at bounding box center [753, 609] width 146 height 34
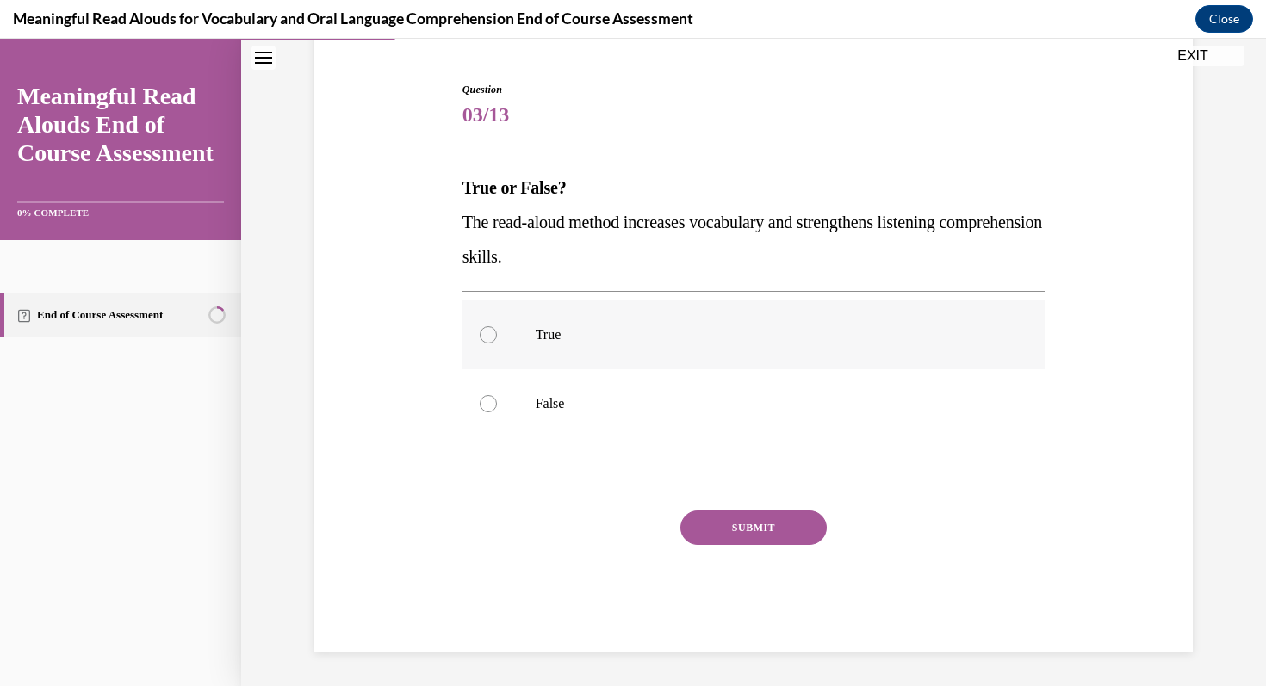
click at [492, 332] on div at bounding box center [488, 334] width 17 height 17
click at [492, 332] on input "True" at bounding box center [488, 334] width 17 height 17
radio input "true"
click at [764, 527] on button "SUBMIT" at bounding box center [753, 528] width 146 height 34
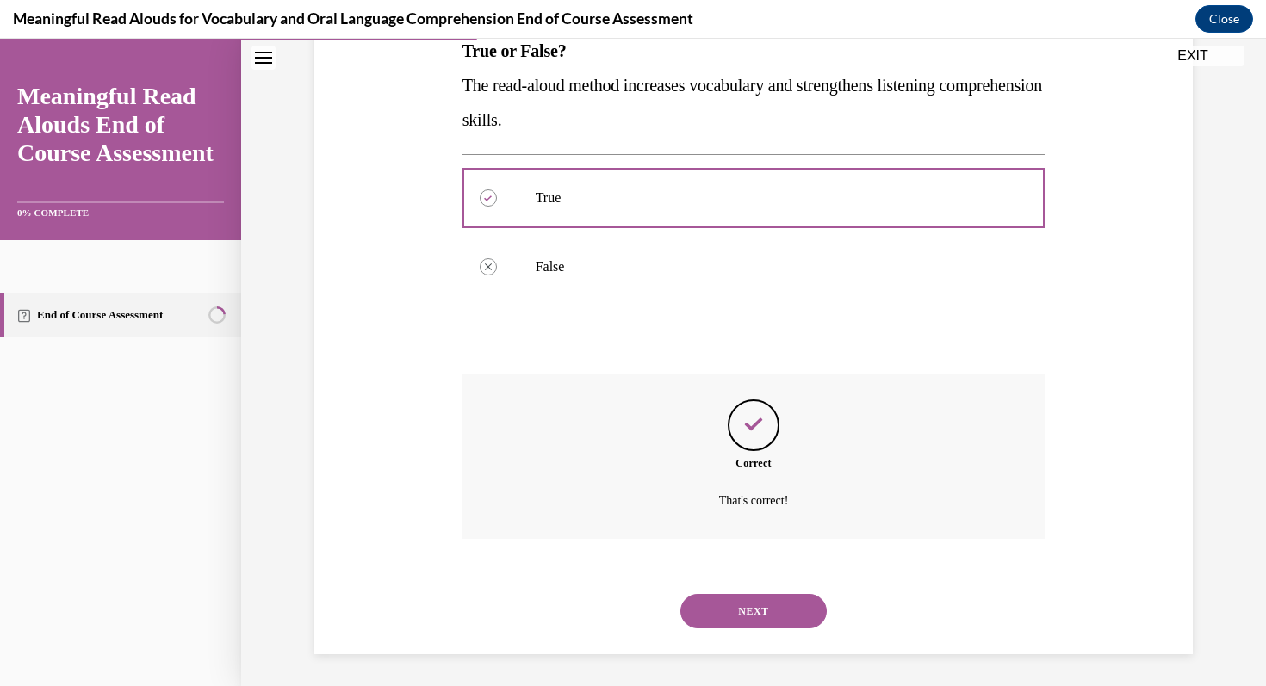
scroll to position [297, 0]
click at [775, 600] on button "NEXT" at bounding box center [753, 609] width 146 height 34
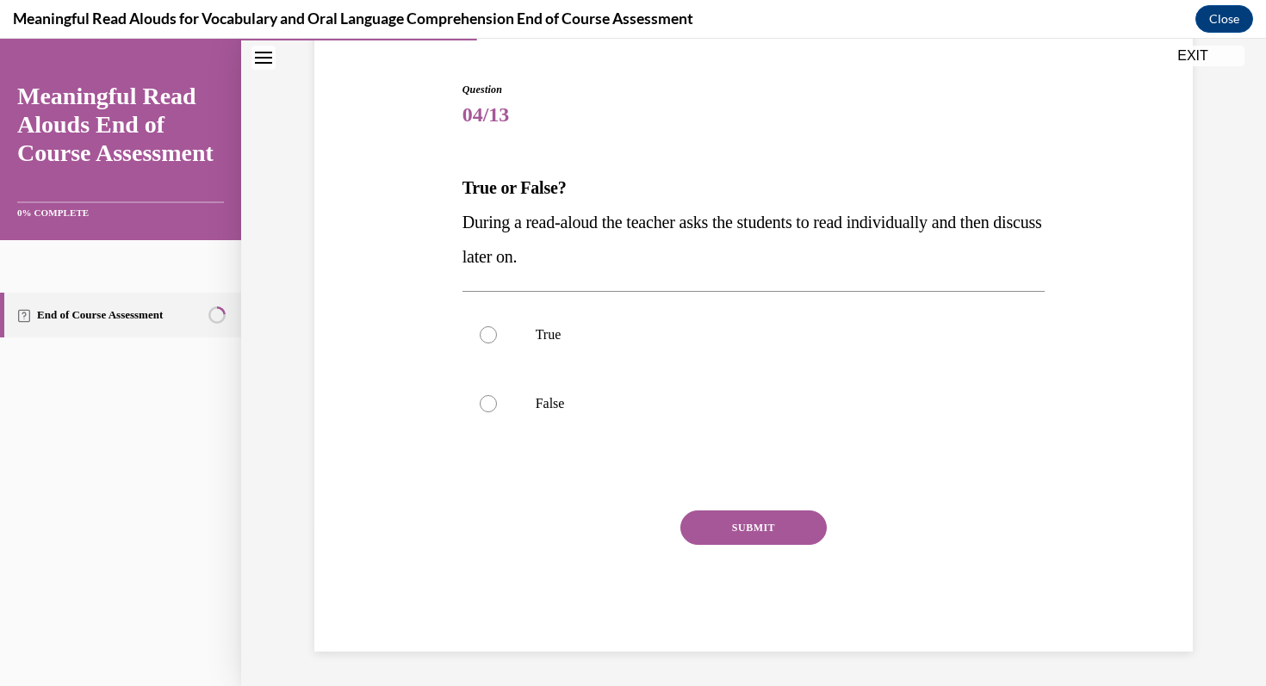
scroll to position [158, 0]
click at [494, 407] on div at bounding box center [488, 403] width 17 height 17
click at [494, 407] on input "False" at bounding box center [488, 403] width 17 height 17
radio input "true"
click at [751, 528] on button "SUBMIT" at bounding box center [753, 528] width 146 height 34
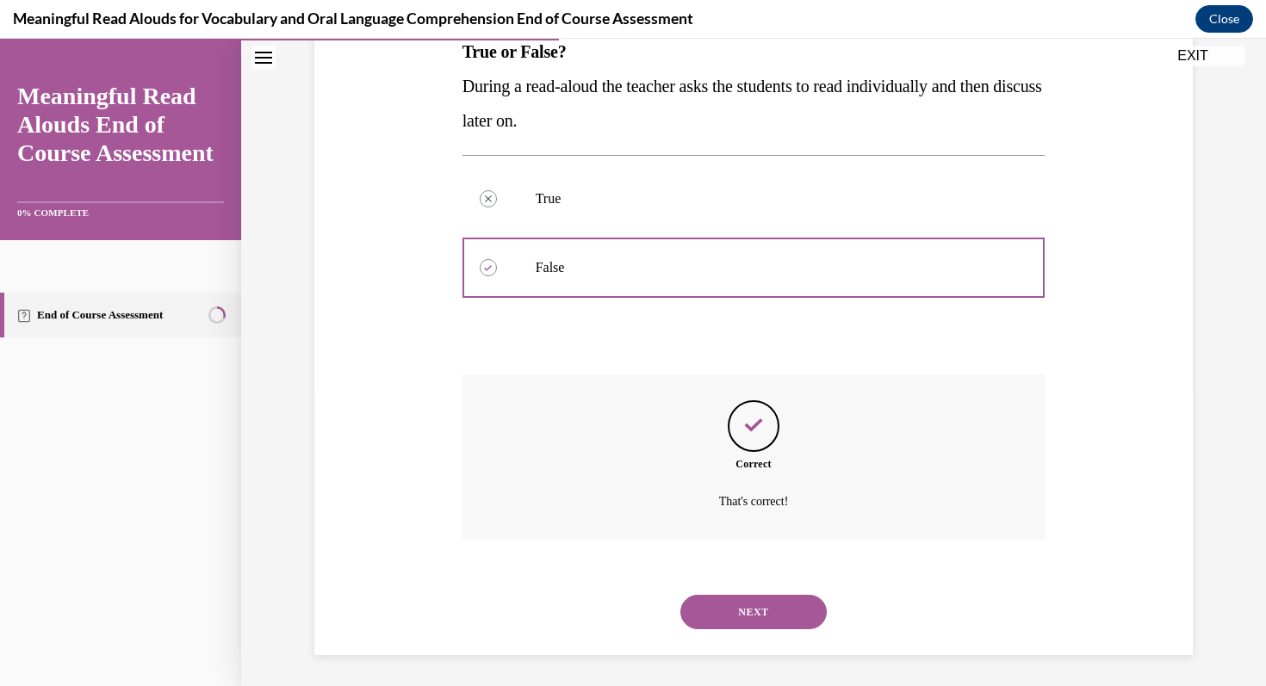
scroll to position [297, 0]
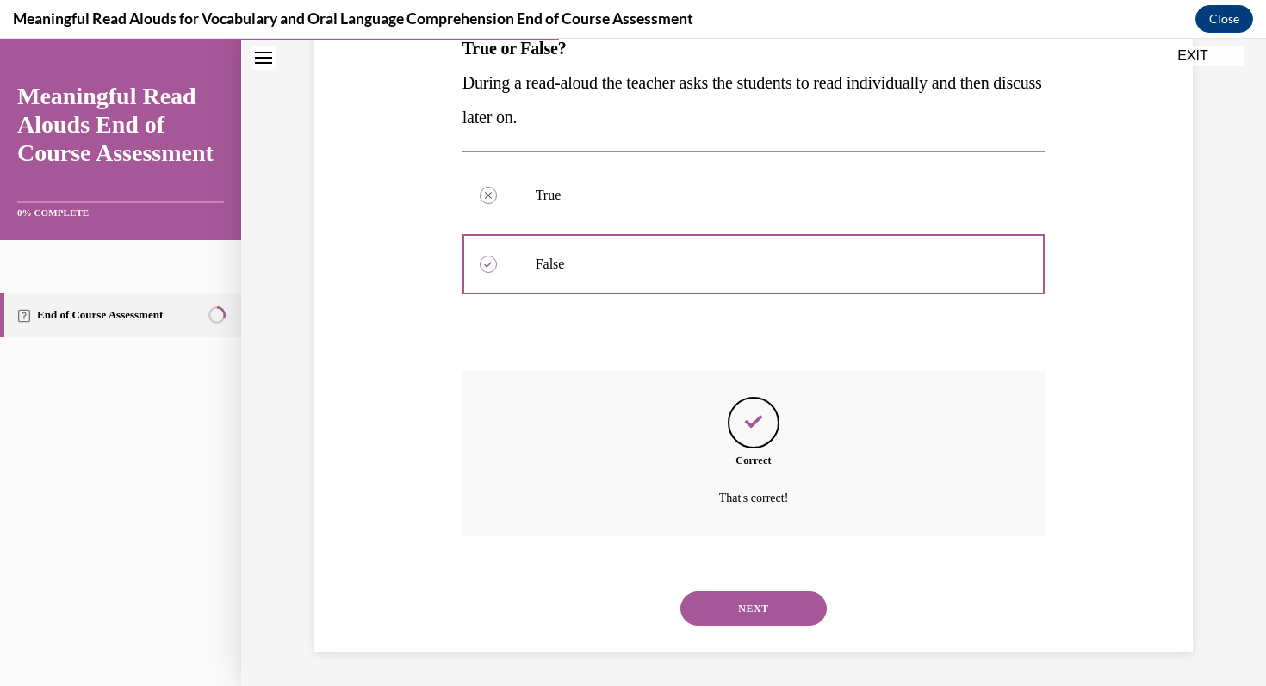
click at [775, 612] on button "NEXT" at bounding box center [753, 609] width 146 height 34
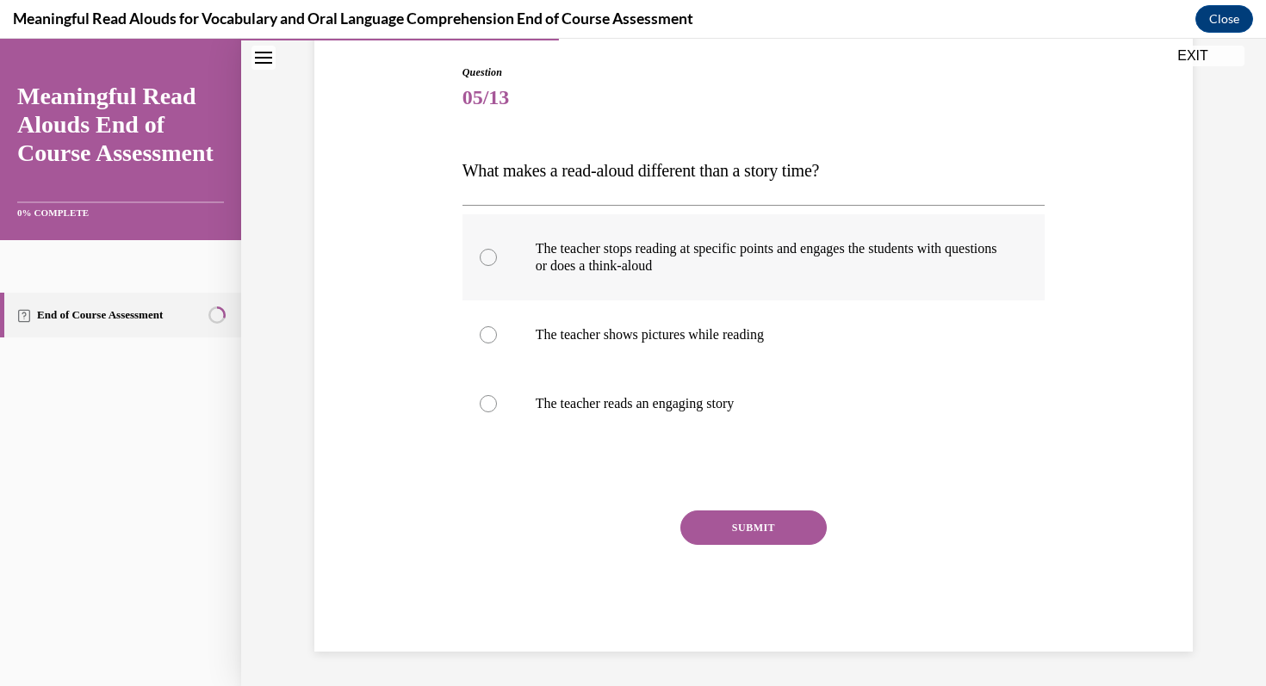
click at [488, 260] on div at bounding box center [488, 257] width 17 height 17
click at [488, 260] on input "The teacher stops reading at specific points and engages the students with ques…" at bounding box center [488, 257] width 17 height 17
radio input "true"
click at [741, 531] on button "SUBMIT" at bounding box center [753, 528] width 146 height 34
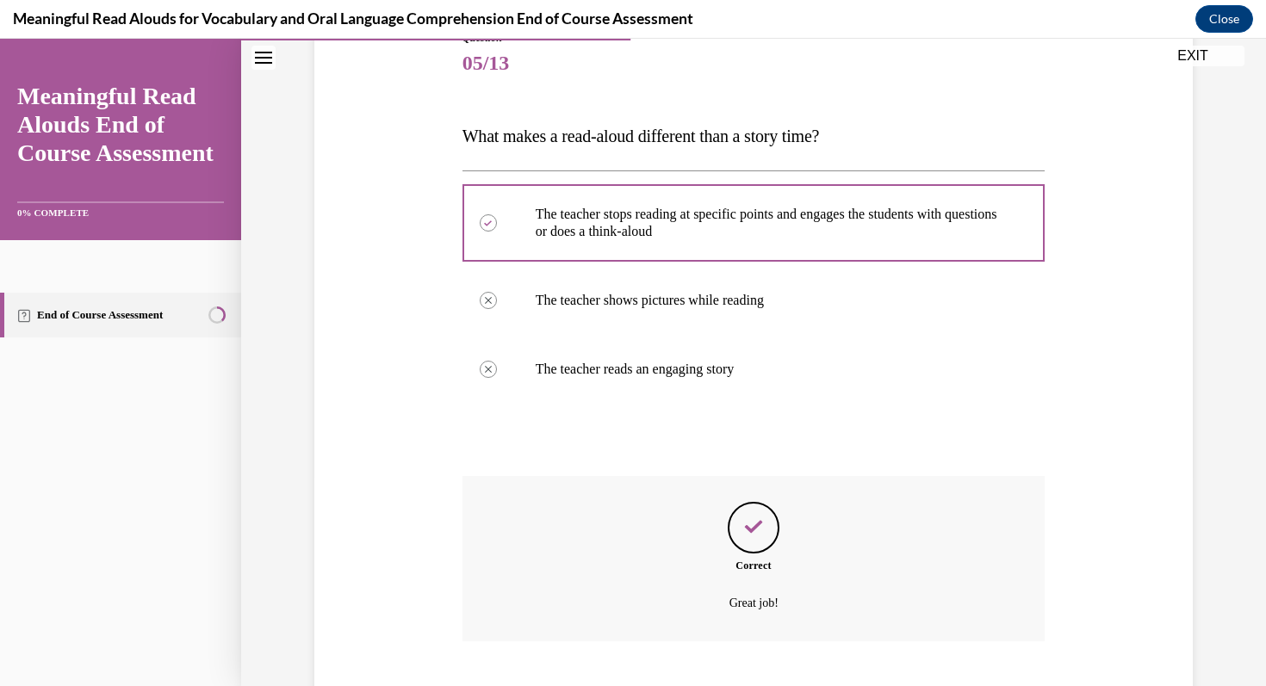
scroll to position [314, 0]
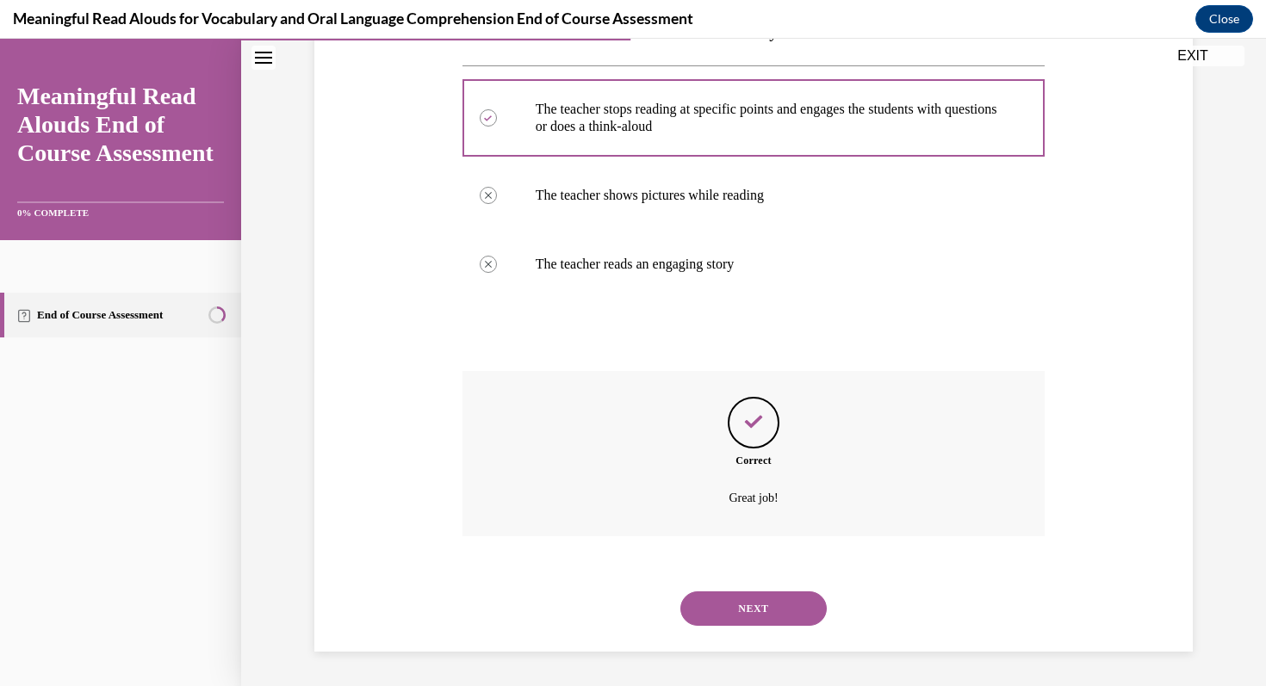
click at [756, 607] on button "NEXT" at bounding box center [753, 609] width 146 height 34
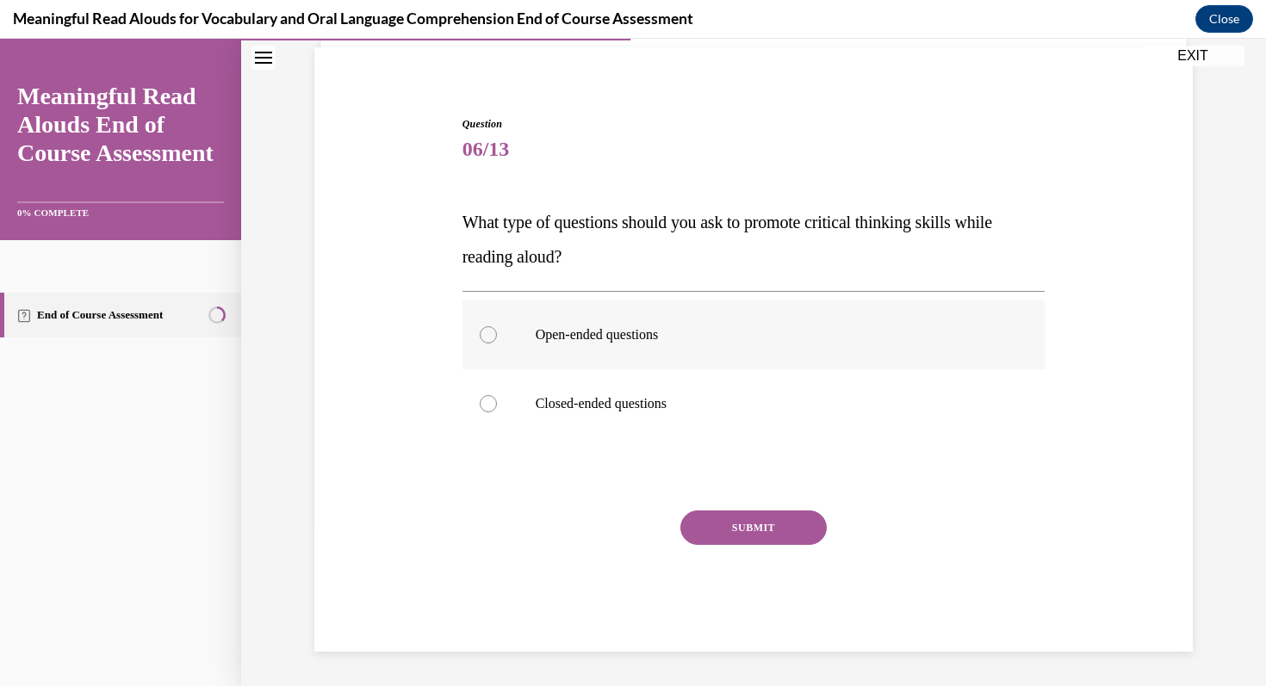
click at [488, 337] on div at bounding box center [488, 334] width 17 height 17
click at [488, 337] on input "Open-ended questions" at bounding box center [488, 334] width 17 height 17
radio input "true"
click at [714, 531] on button "SUBMIT" at bounding box center [753, 528] width 146 height 34
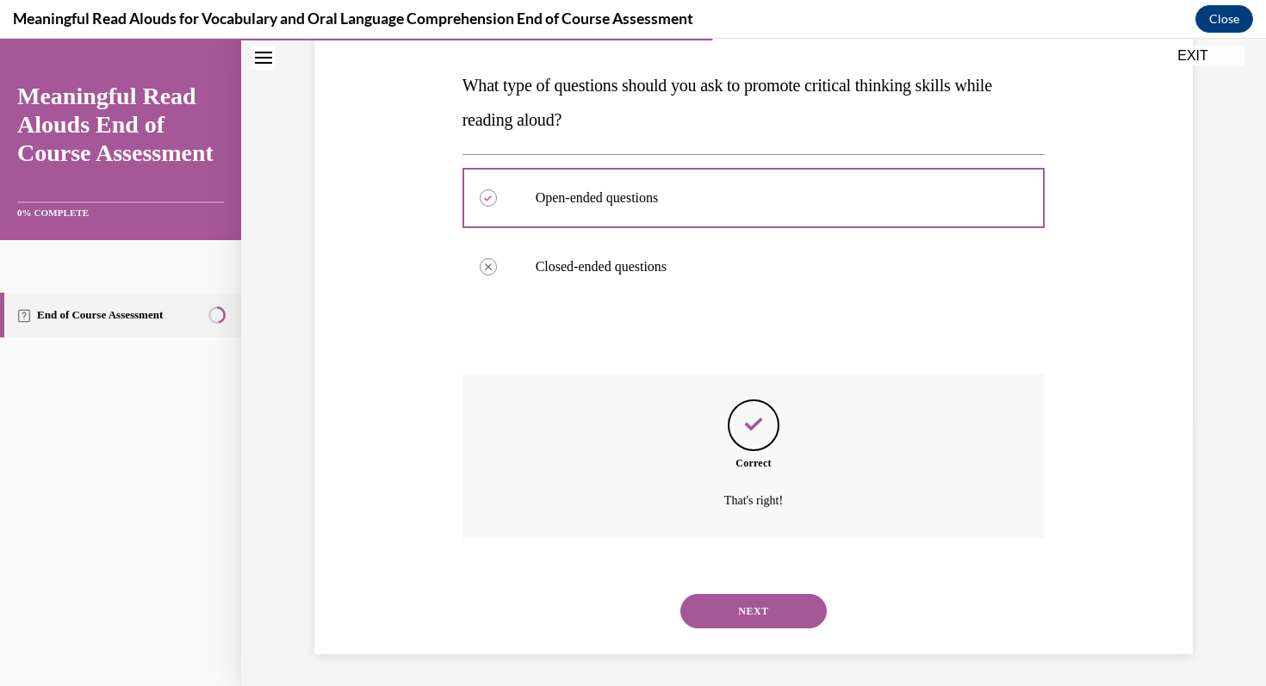
scroll to position [263, 0]
click at [742, 606] on button "NEXT" at bounding box center [753, 609] width 146 height 34
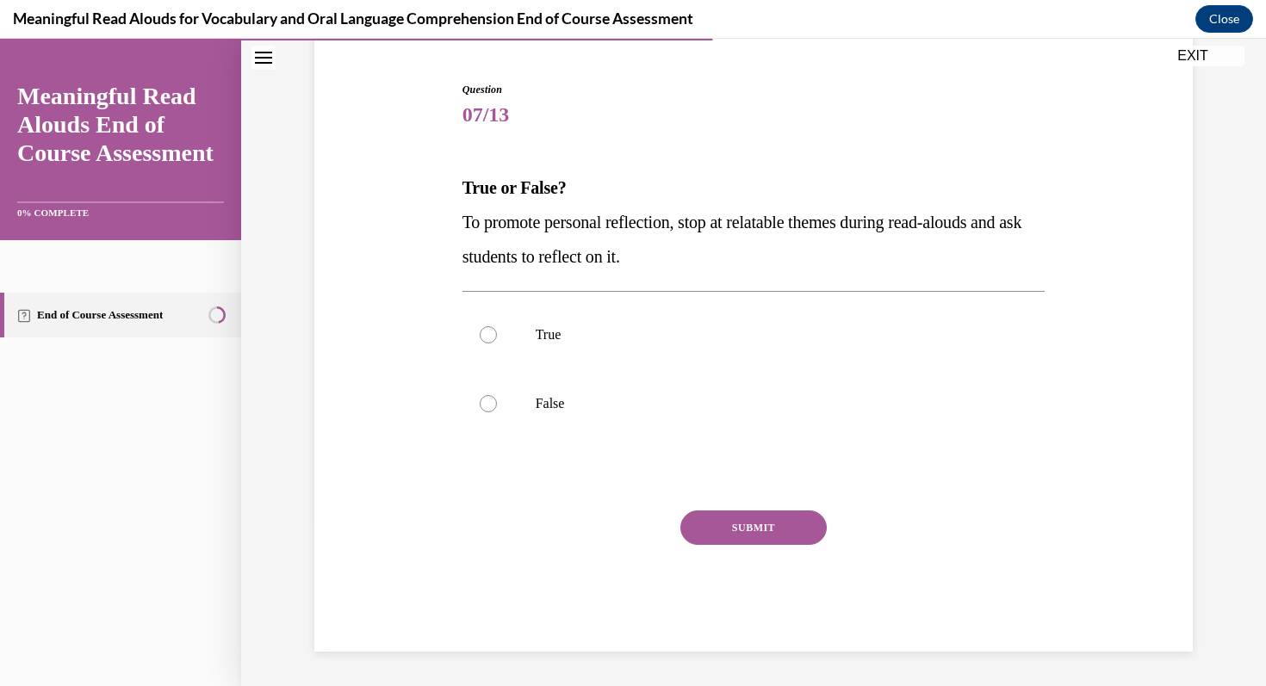
scroll to position [158, 0]
click at [492, 336] on div at bounding box center [488, 334] width 17 height 17
click at [492, 336] on input "True" at bounding box center [488, 334] width 17 height 17
radio input "true"
click at [729, 531] on button "SUBMIT" at bounding box center [753, 528] width 146 height 34
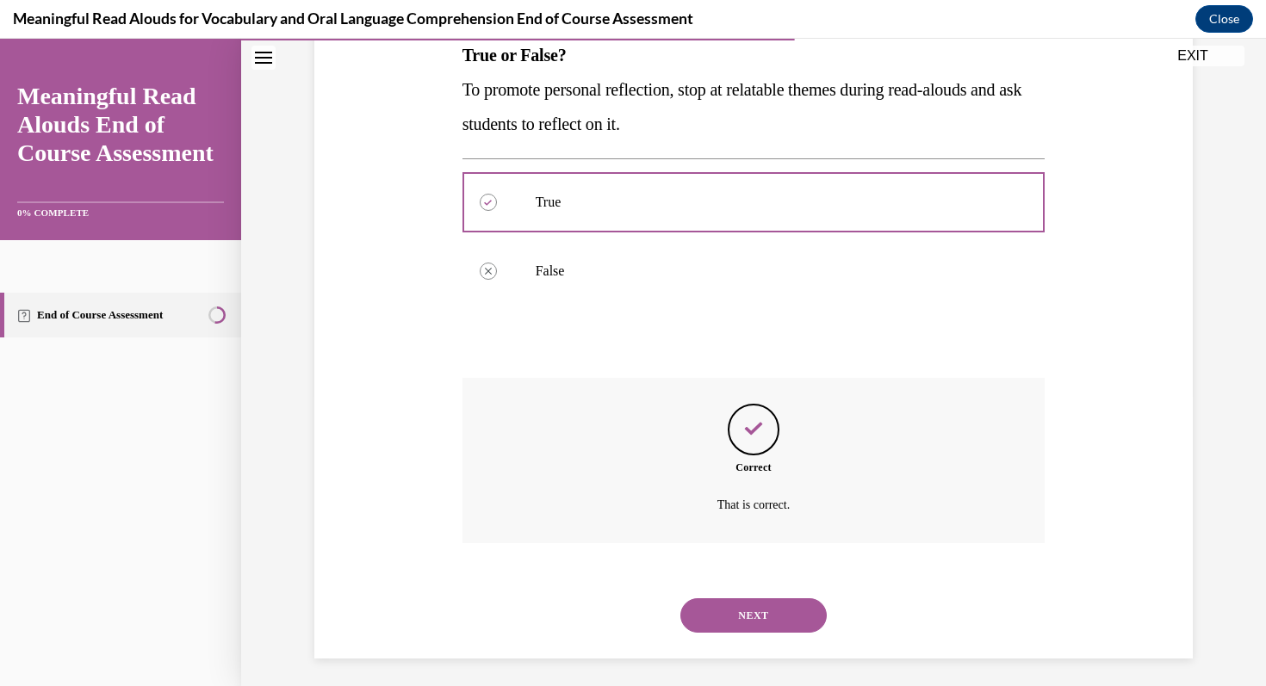
scroll to position [297, 0]
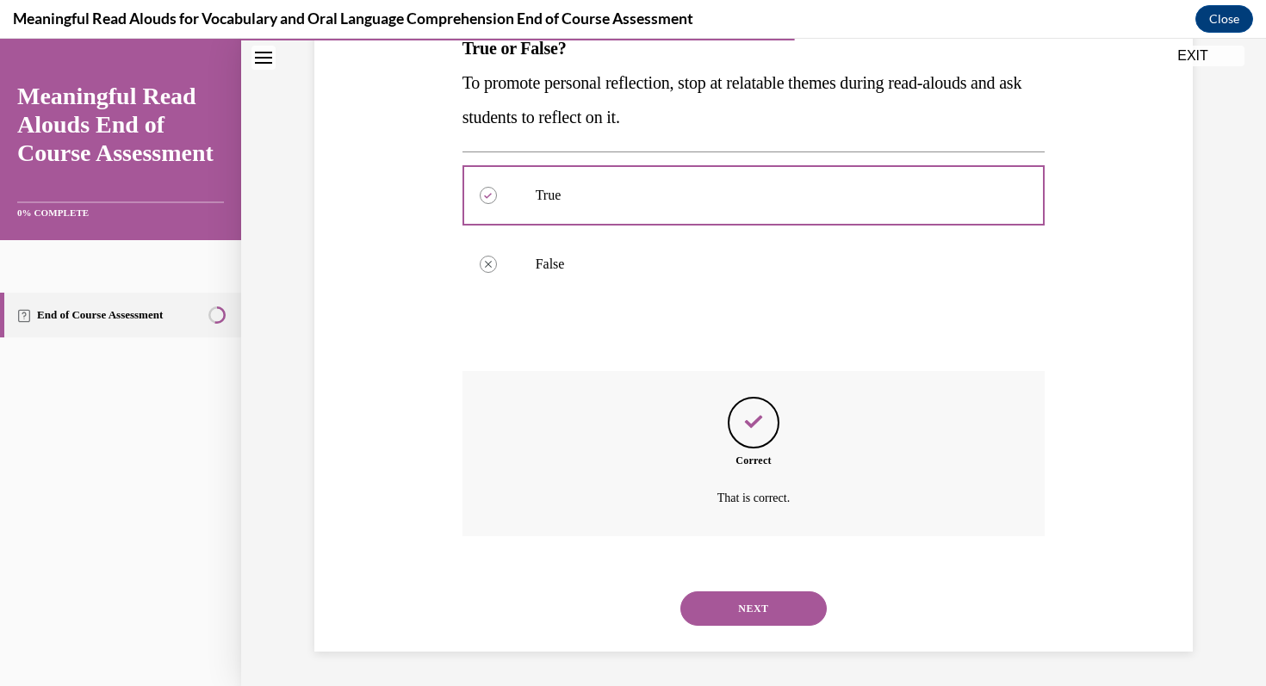
click at [749, 607] on button "NEXT" at bounding box center [753, 609] width 146 height 34
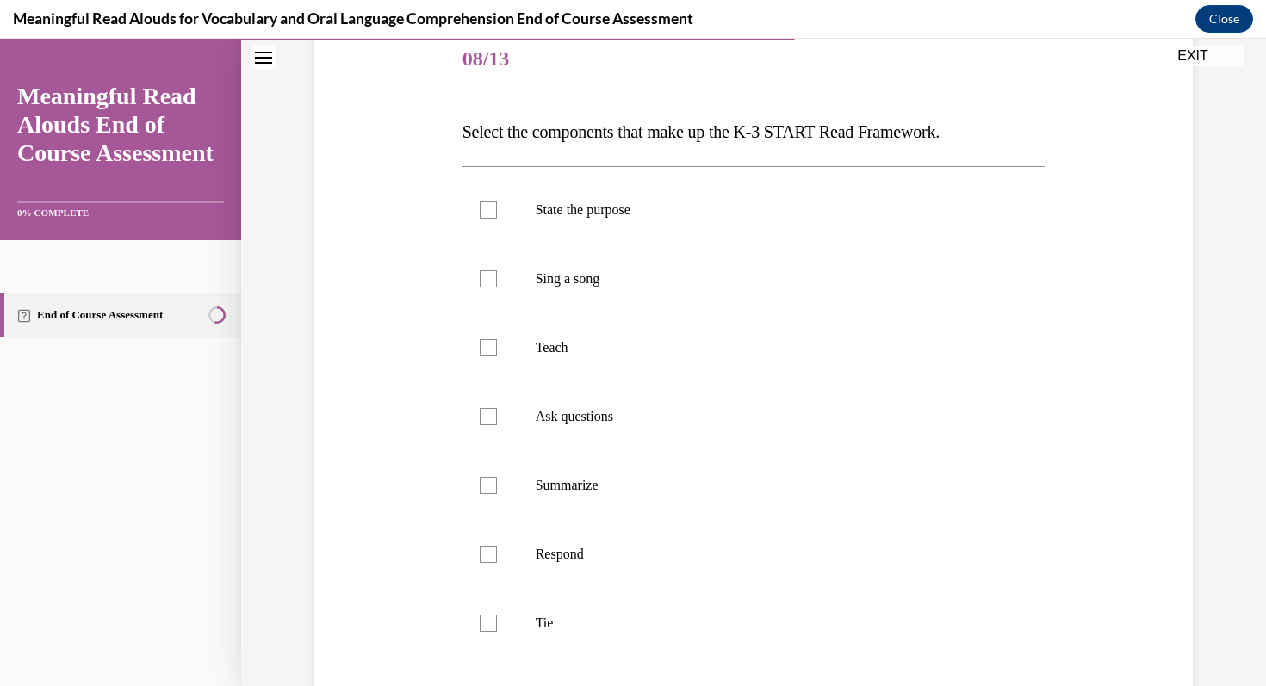
scroll to position [214, 0]
click at [497, 207] on label "State the purpose" at bounding box center [754, 209] width 583 height 69
click at [497, 207] on input "State the purpose" at bounding box center [488, 209] width 17 height 17
checkbox input "true"
click at [492, 347] on div at bounding box center [488, 347] width 17 height 17
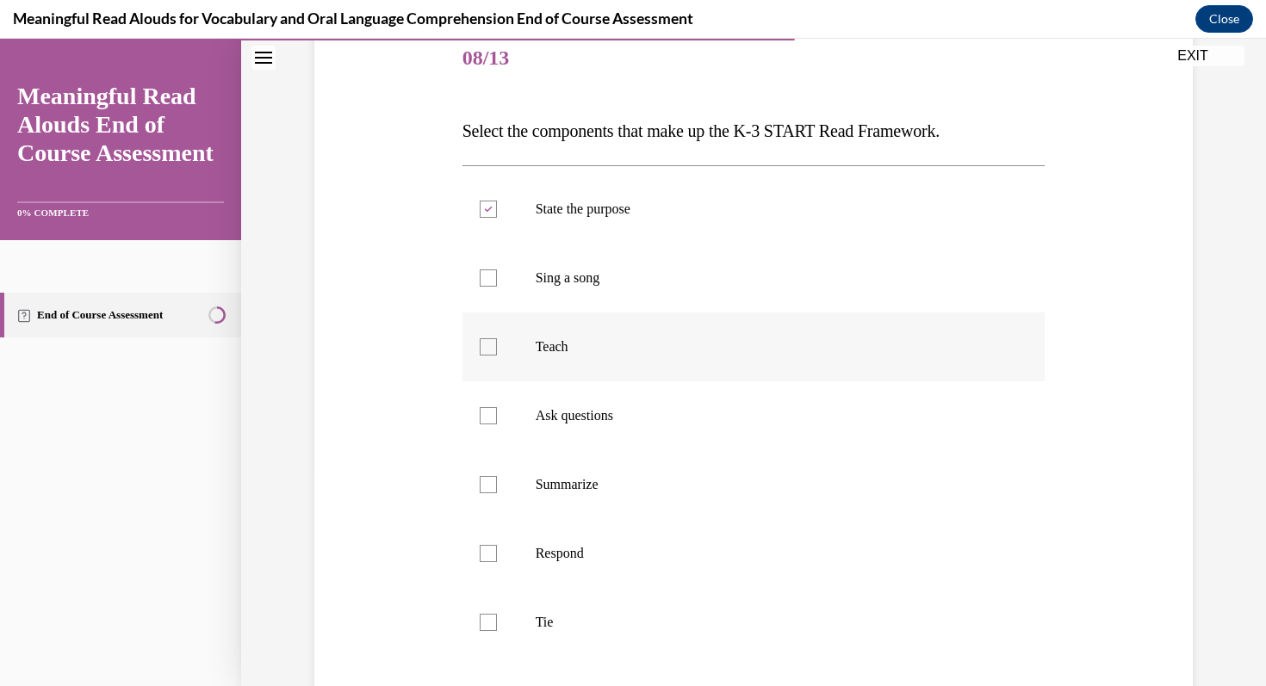
click at [492, 347] on input "Teach" at bounding box center [488, 347] width 17 height 17
checkbox input "true"
click at [488, 415] on div at bounding box center [488, 415] width 17 height 17
click at [488, 415] on input "Ask questions" at bounding box center [488, 415] width 17 height 17
checkbox input "true"
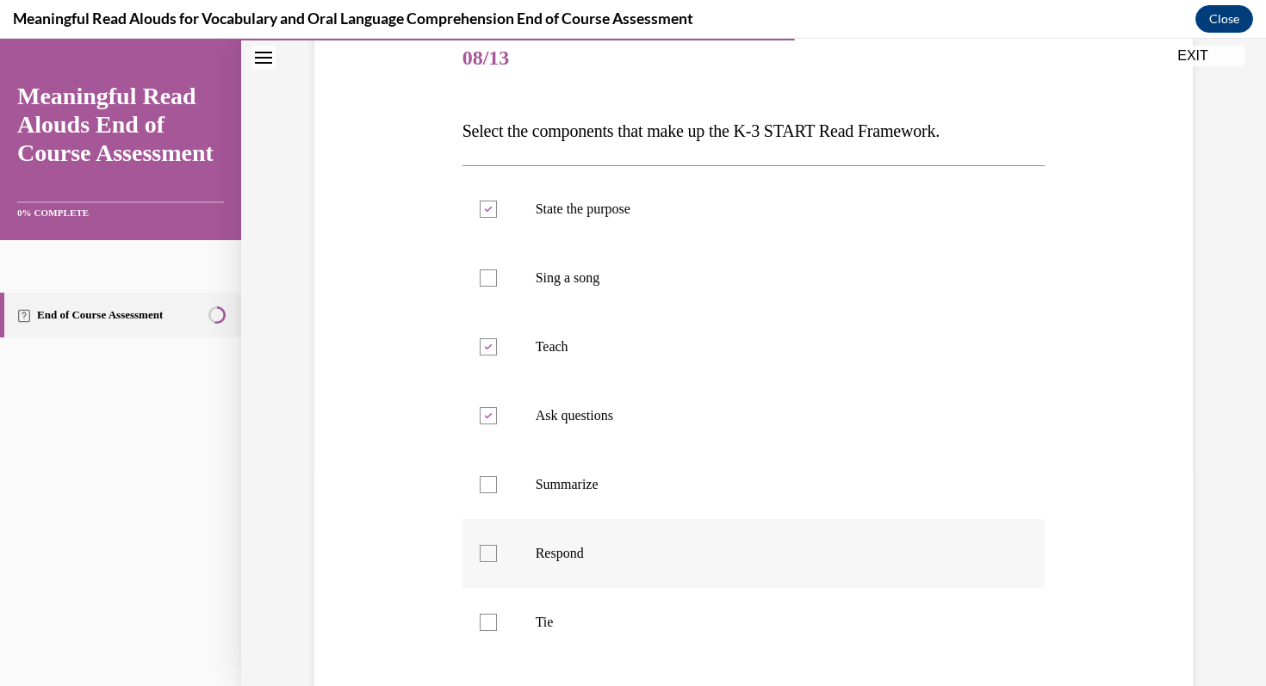
click at [488, 551] on div at bounding box center [488, 553] width 17 height 17
click at [488, 551] on input "Respond" at bounding box center [488, 553] width 17 height 17
checkbox input "true"
click at [490, 623] on div at bounding box center [488, 622] width 17 height 17
click at [490, 623] on input "Tie" at bounding box center [488, 622] width 17 height 17
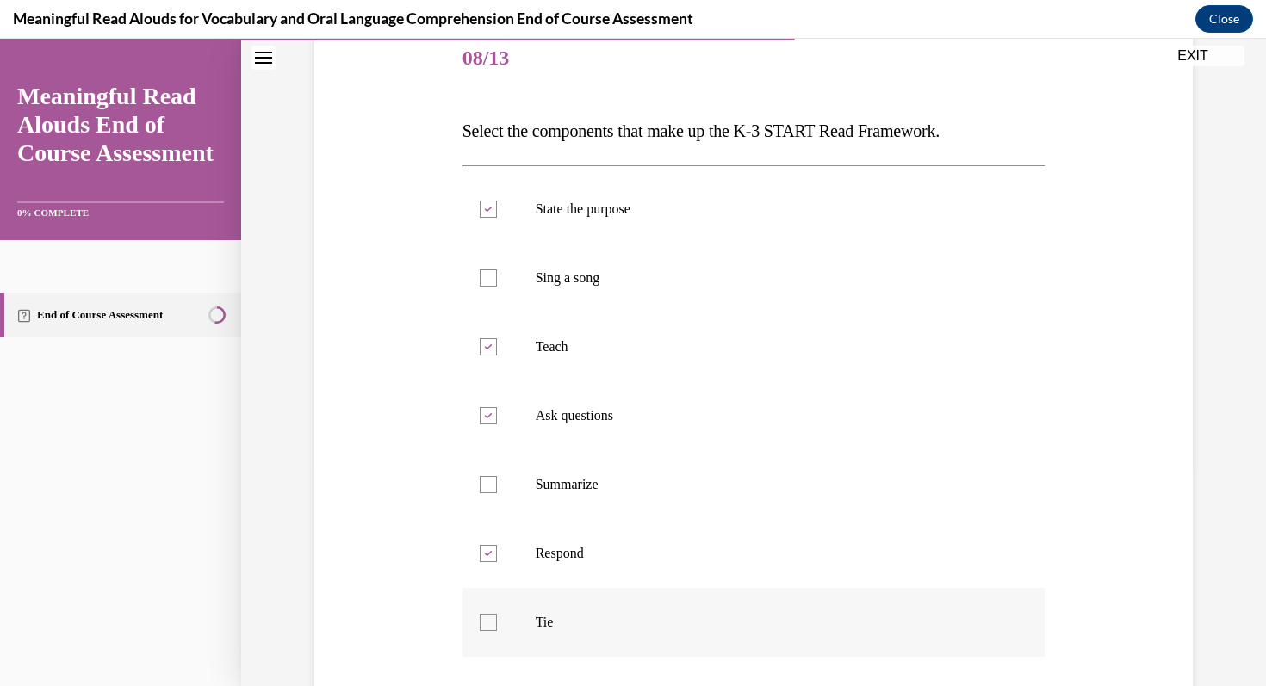
checkbox input "true"
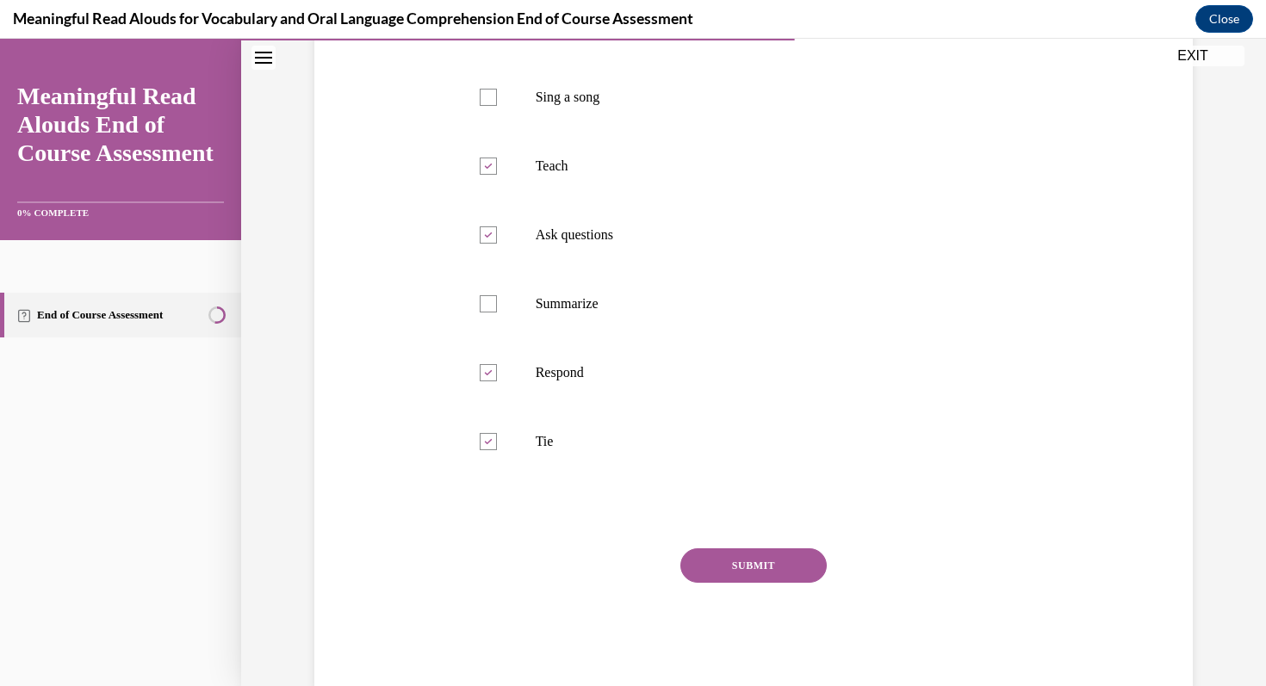
click at [752, 563] on button "SUBMIT" at bounding box center [753, 566] width 146 height 34
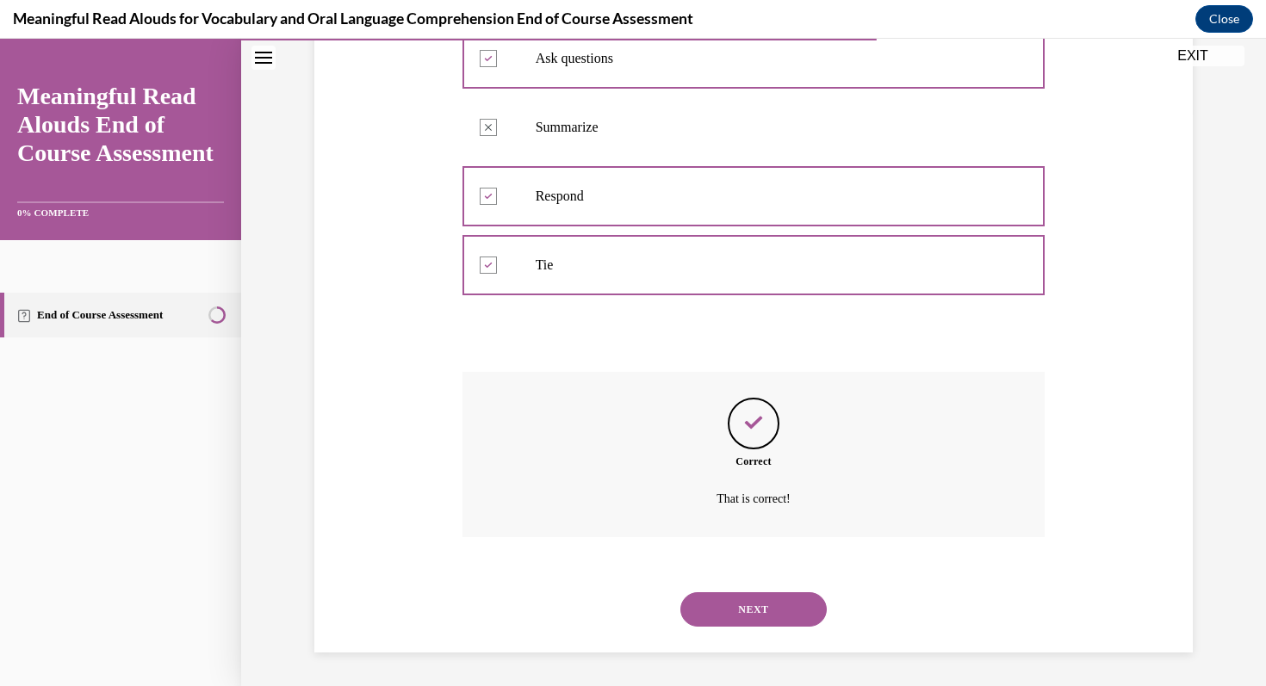
scroll to position [573, 0]
click at [762, 616] on button "NEXT" at bounding box center [753, 609] width 146 height 34
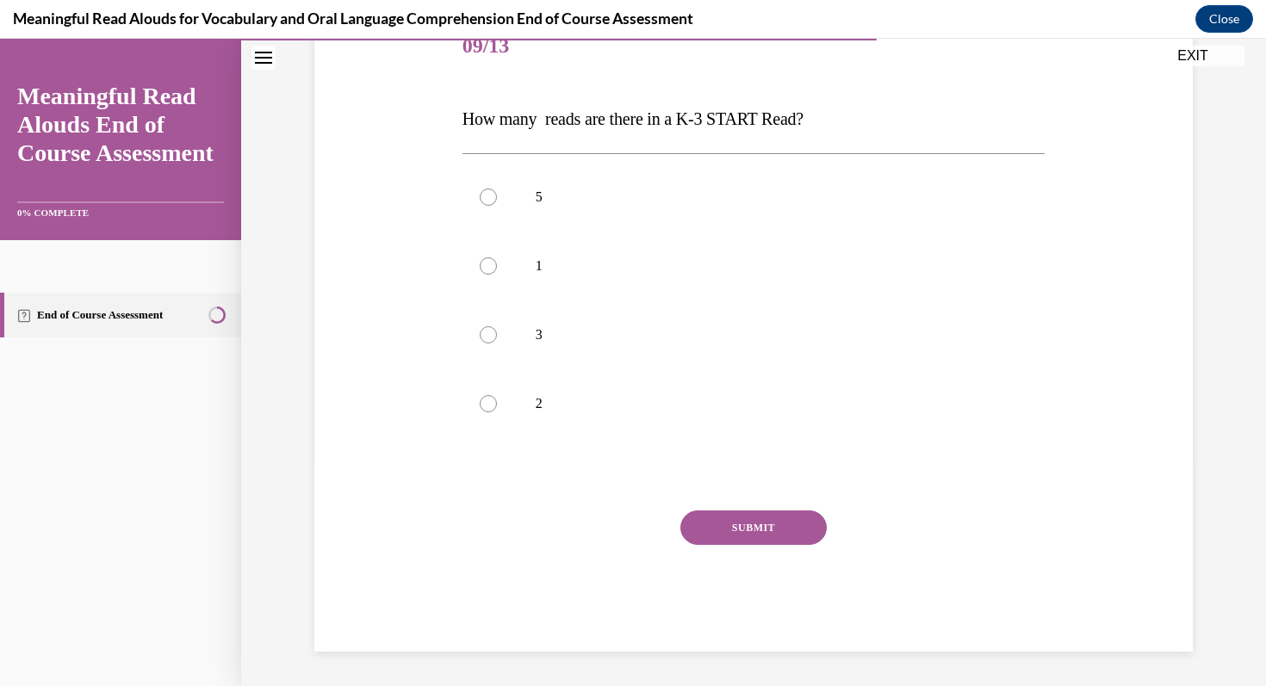
scroll to position [191, 0]
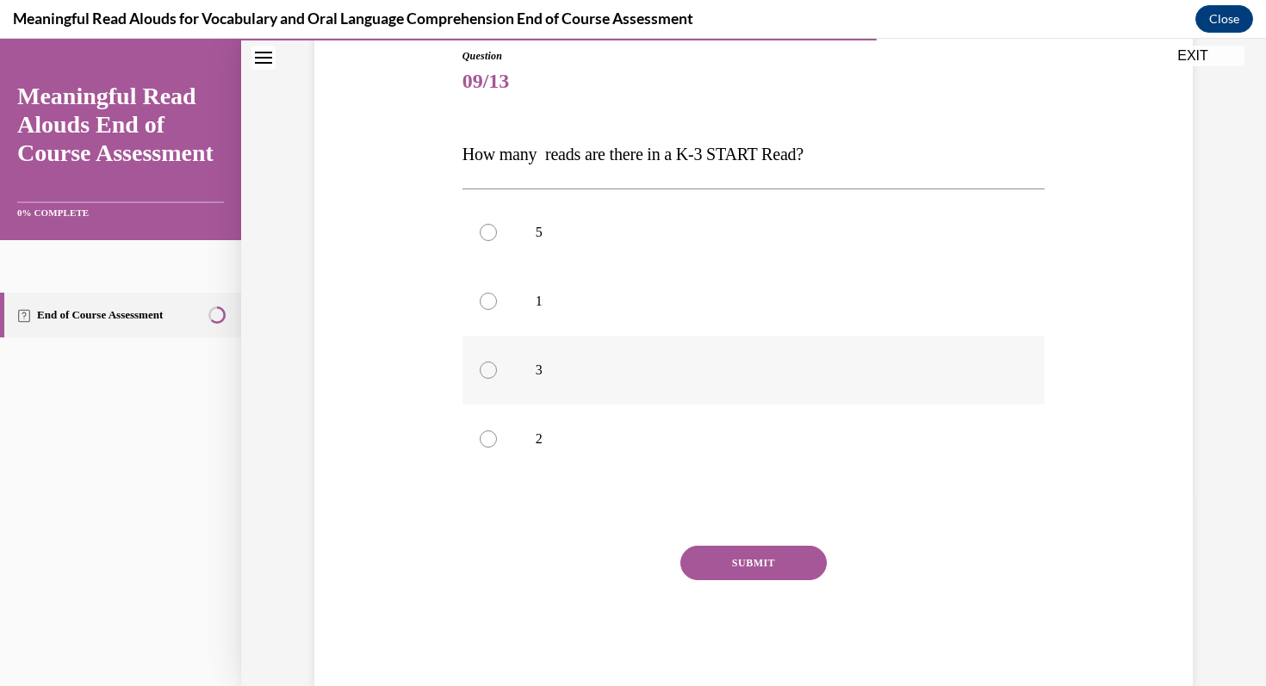
click at [491, 371] on div at bounding box center [488, 370] width 17 height 17
click at [491, 371] on input "3" at bounding box center [488, 370] width 17 height 17
radio input "true"
click at [726, 561] on button "SUBMIT" at bounding box center [753, 563] width 146 height 34
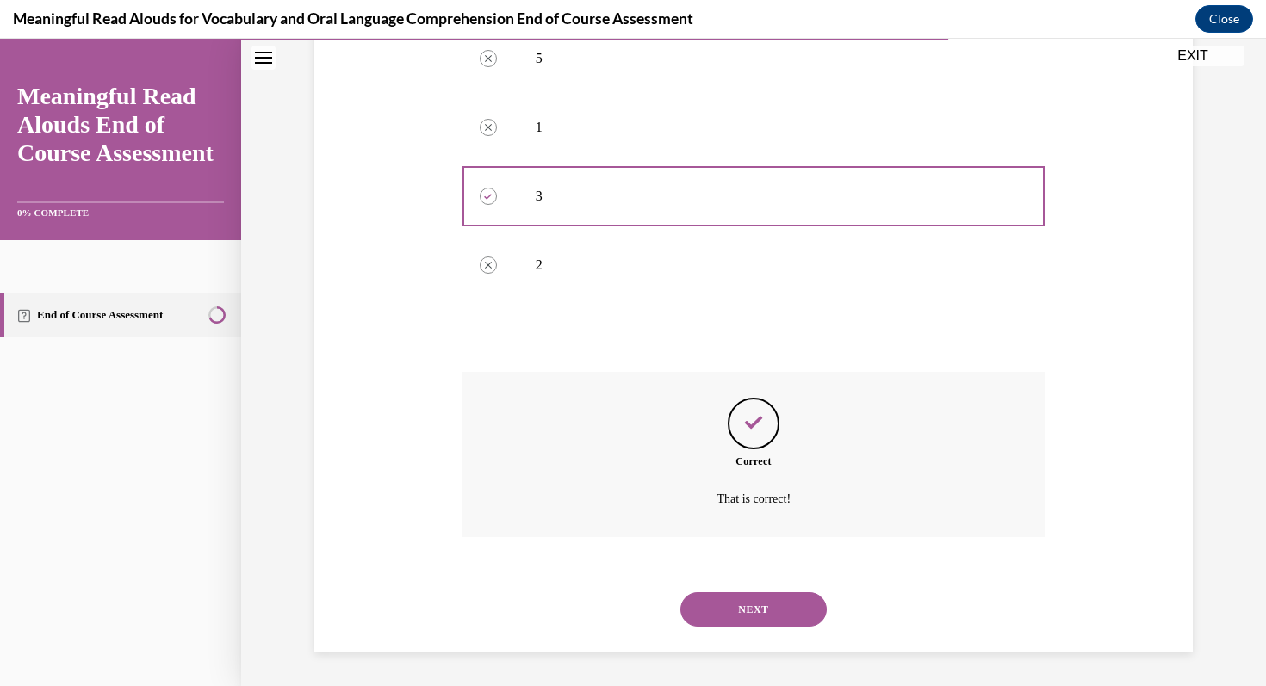
scroll to position [366, 0]
click at [729, 613] on button "NEXT" at bounding box center [753, 609] width 146 height 34
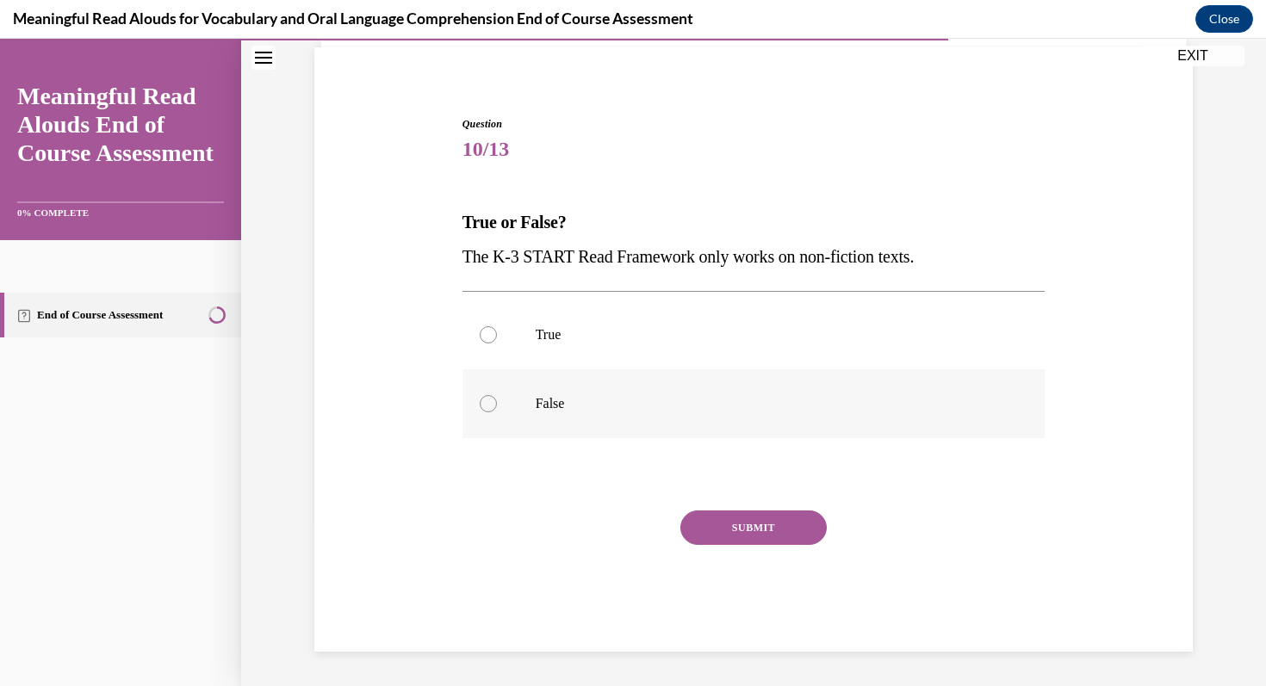
click at [490, 403] on div at bounding box center [488, 403] width 17 height 17
click at [490, 403] on input "False" at bounding box center [488, 403] width 17 height 17
radio input "true"
click at [734, 527] on button "SUBMIT" at bounding box center [753, 528] width 146 height 34
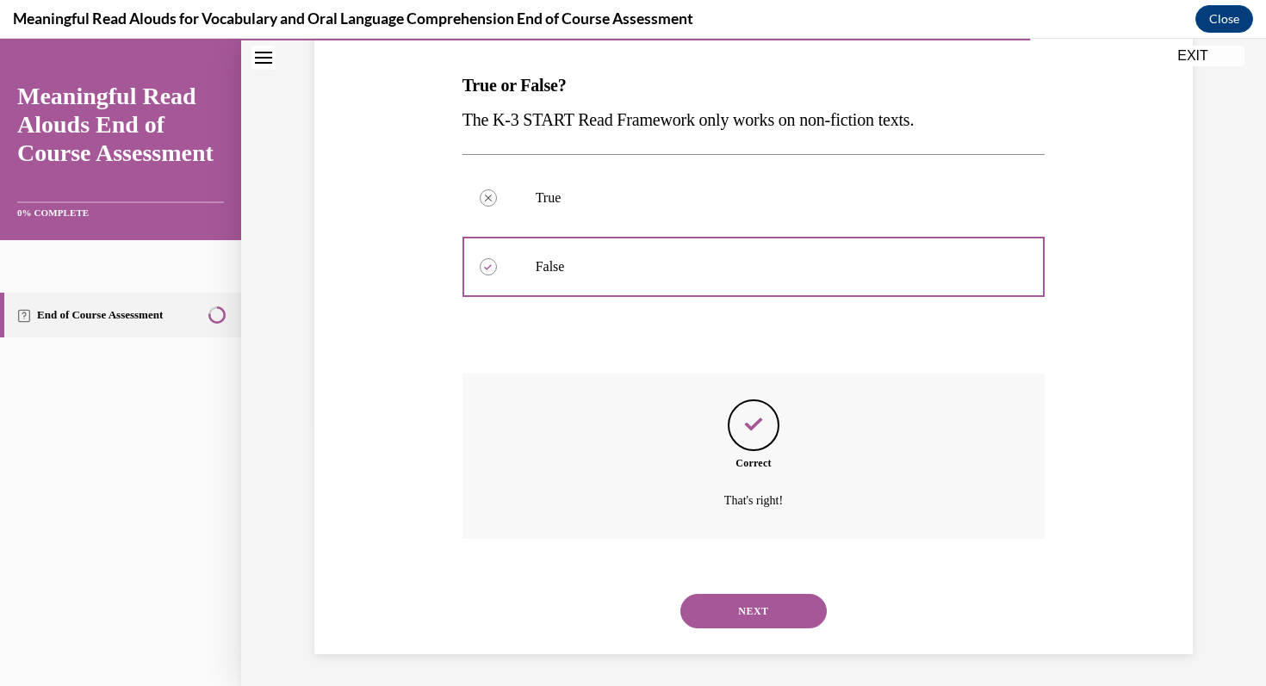
scroll to position [263, 0]
click at [752, 622] on button "NEXT" at bounding box center [753, 609] width 146 height 34
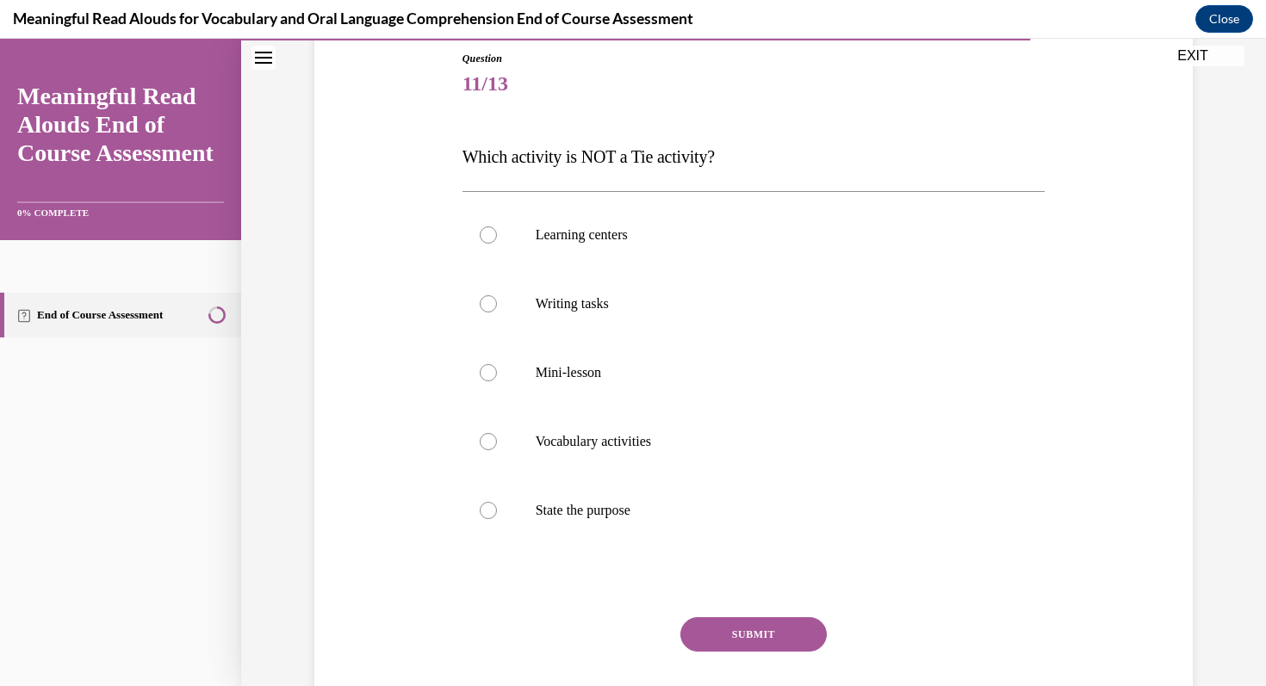
scroll to position [193, 0]
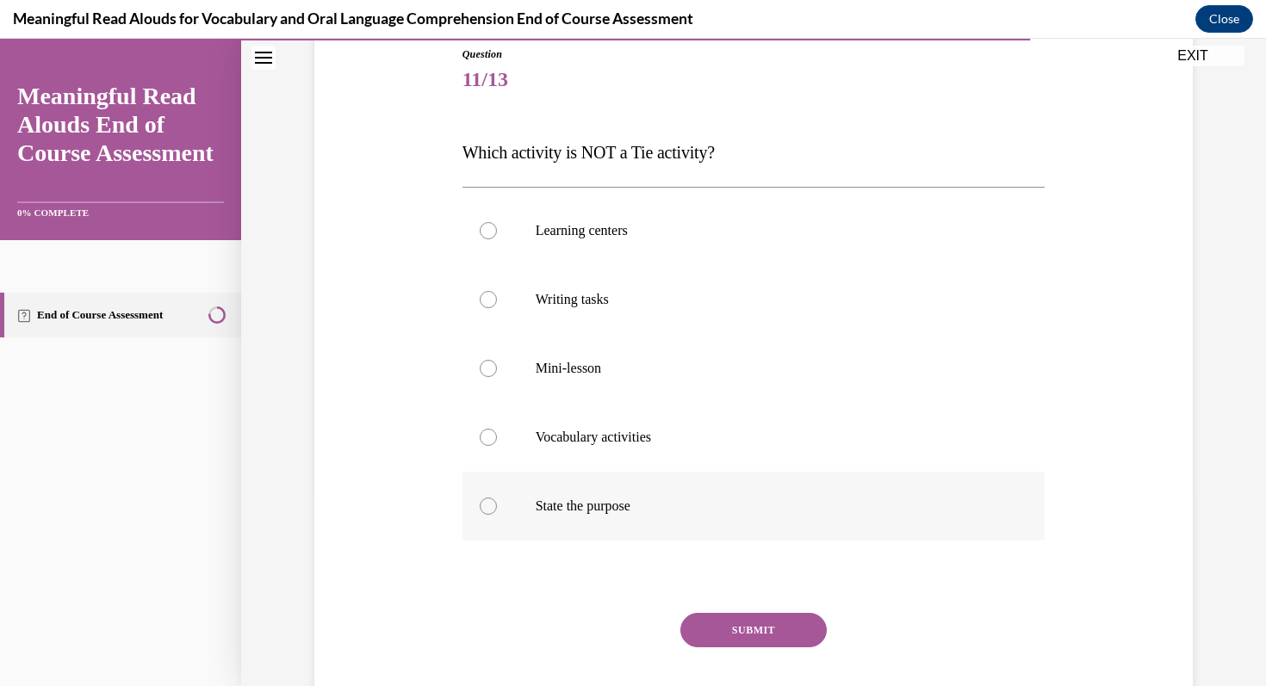
click at [496, 502] on label "State the purpose" at bounding box center [754, 506] width 583 height 69
click at [496, 502] on input "State the purpose" at bounding box center [488, 506] width 17 height 17
radio input "true"
click at [726, 624] on button "SUBMIT" at bounding box center [753, 630] width 146 height 34
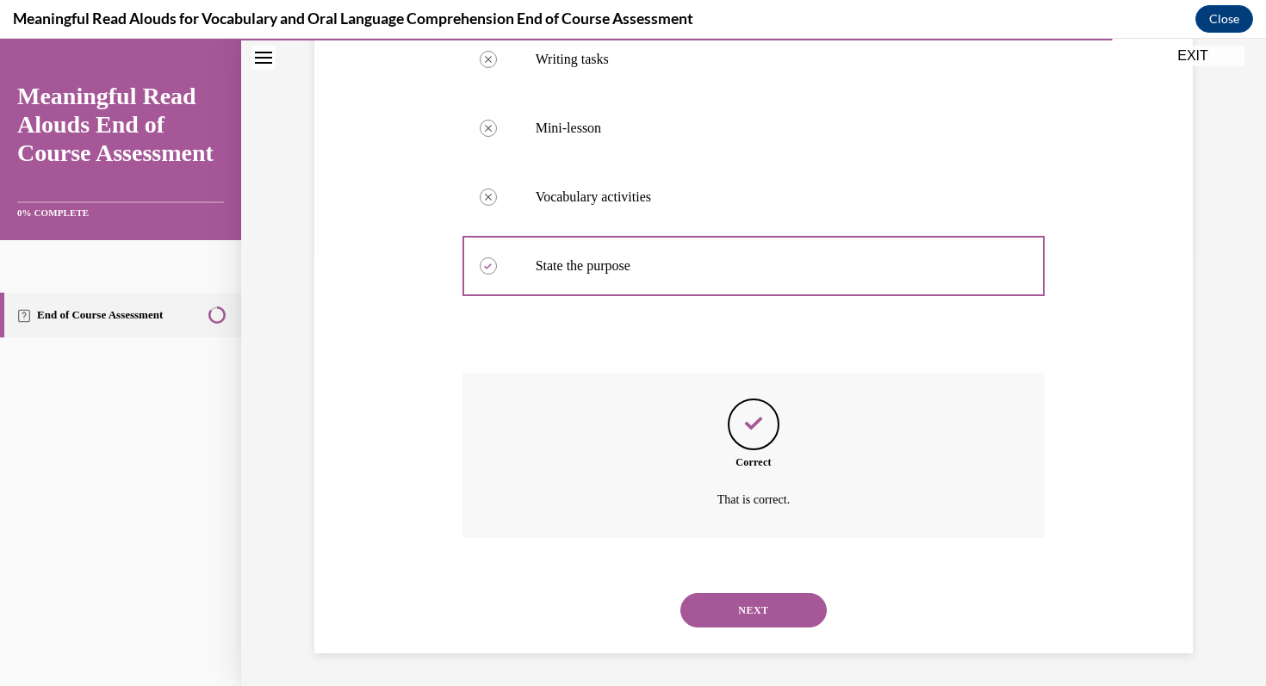
scroll to position [435, 0]
click at [742, 613] on button "NEXT" at bounding box center [753, 609] width 146 height 34
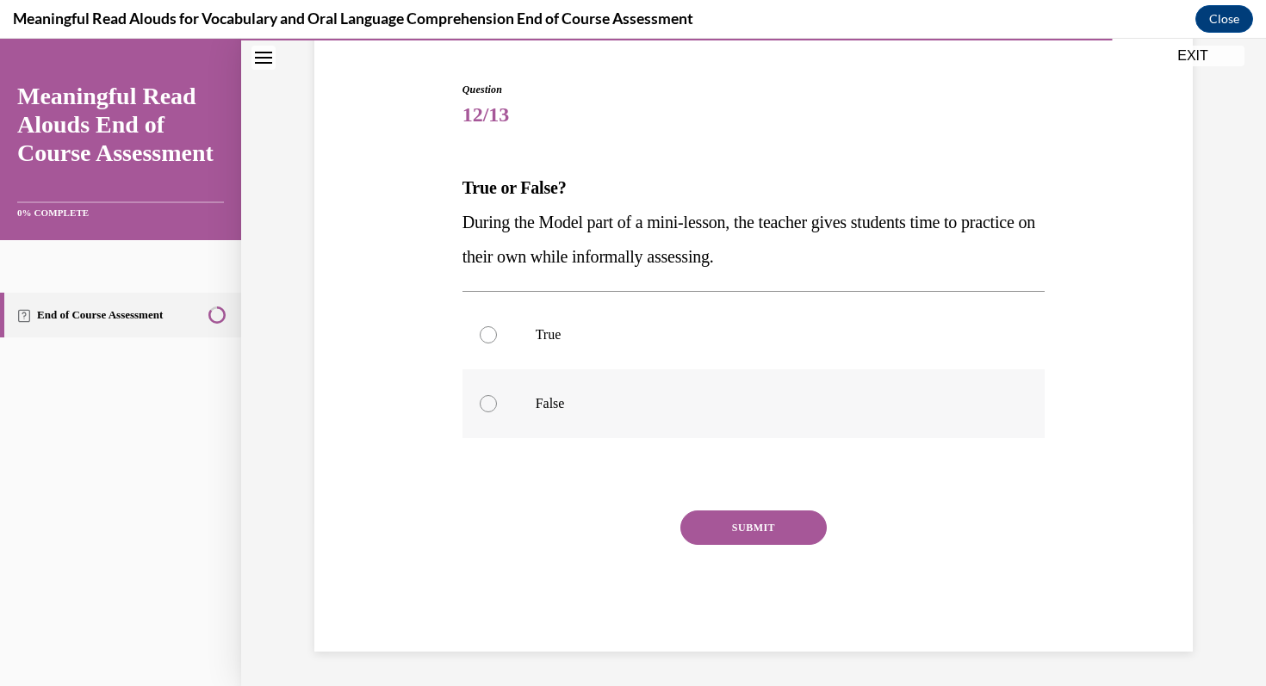
click at [488, 403] on div at bounding box center [488, 403] width 17 height 17
click at [488, 403] on input "False" at bounding box center [488, 403] width 17 height 17
radio input "true"
click at [725, 527] on button "SUBMIT" at bounding box center [753, 528] width 146 height 34
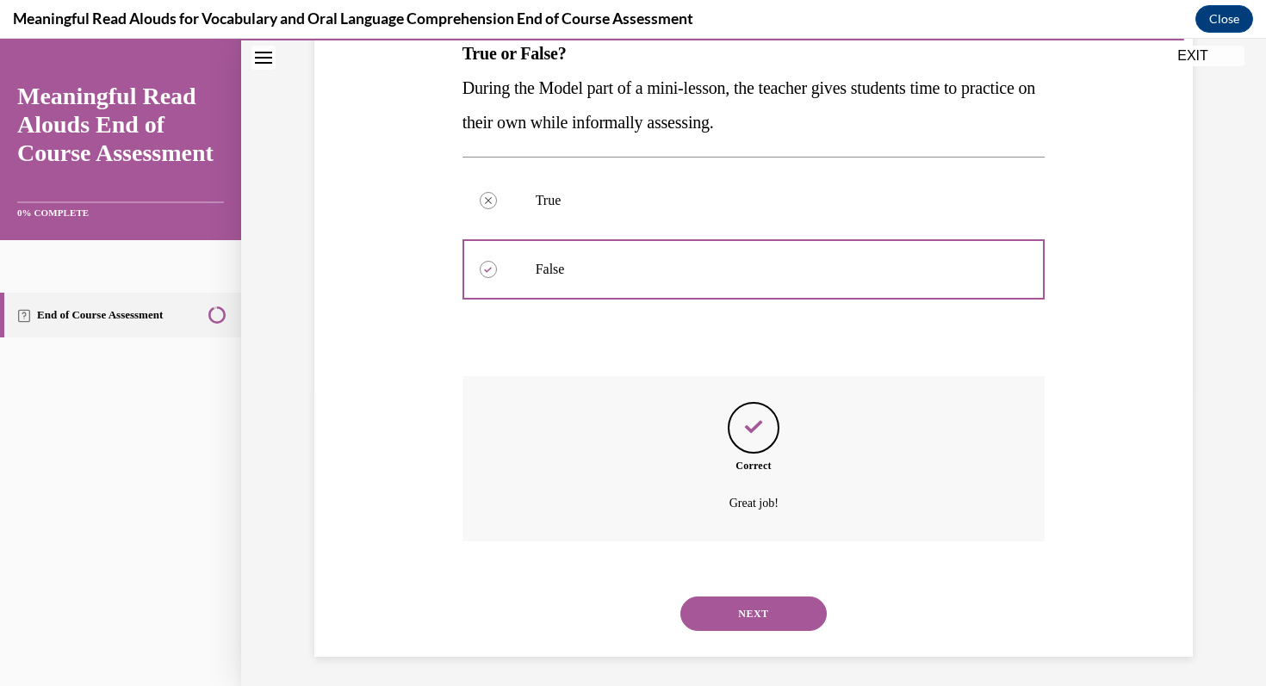
scroll to position [297, 0]
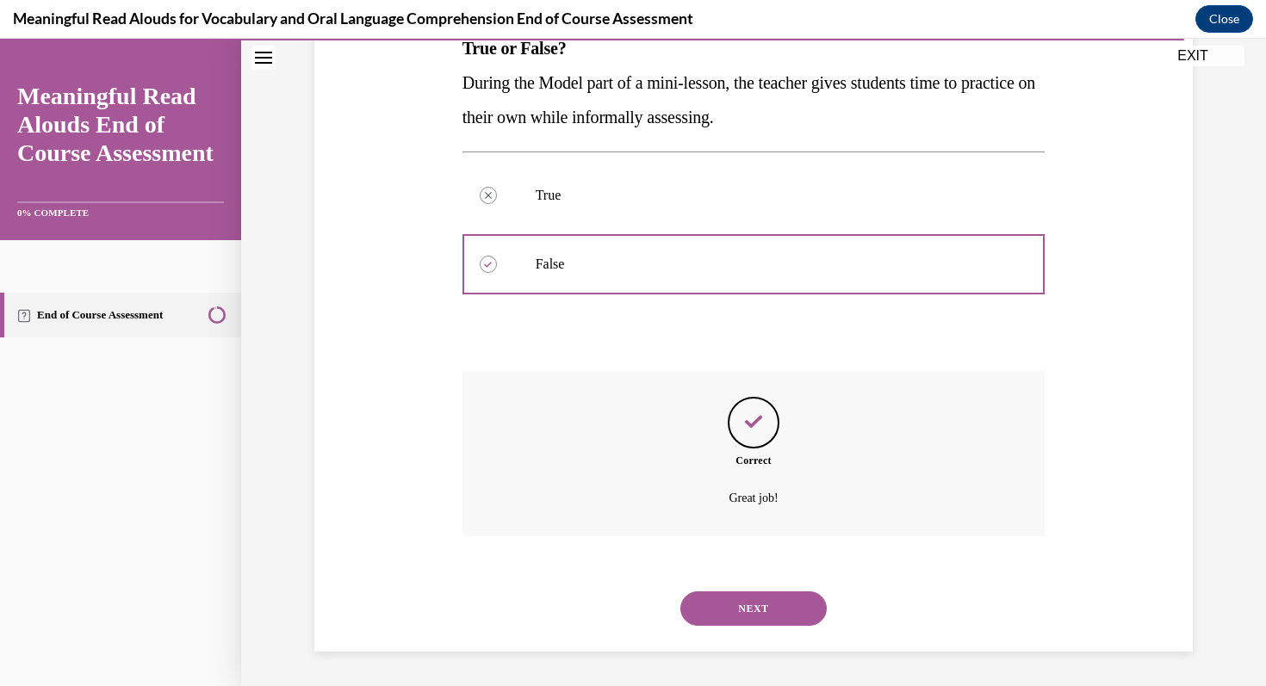
click at [755, 607] on button "NEXT" at bounding box center [753, 609] width 146 height 34
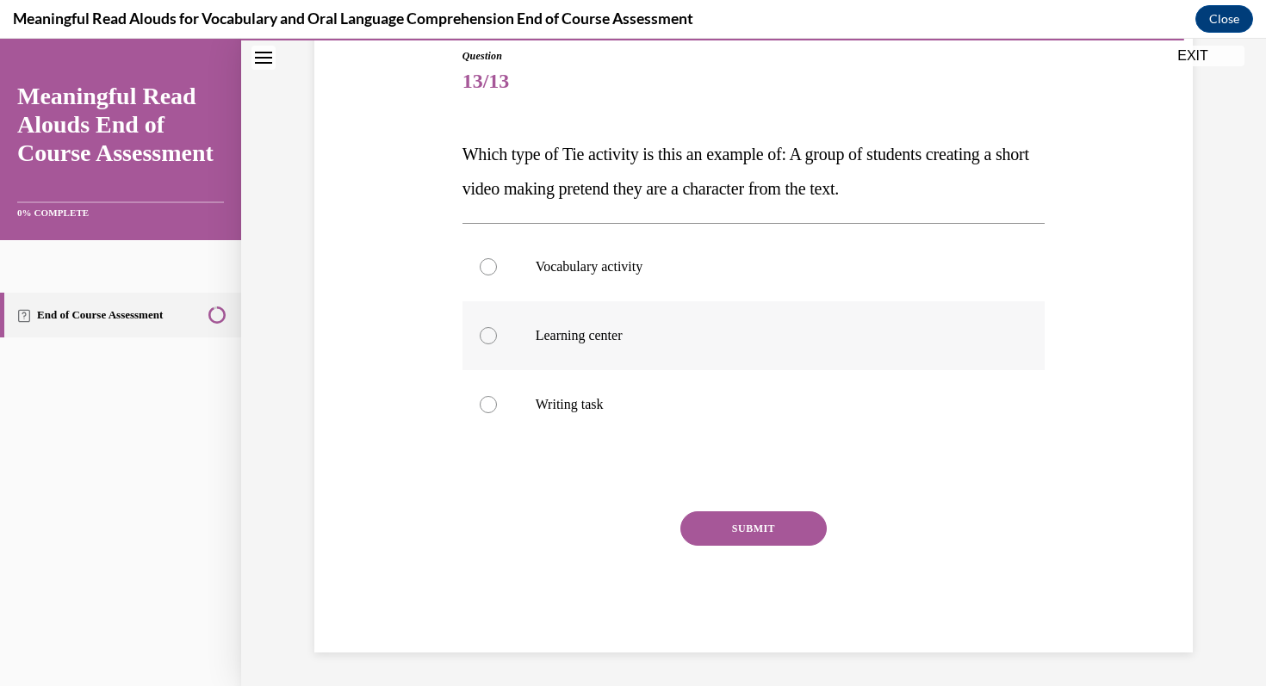
click at [486, 339] on div at bounding box center [488, 335] width 17 height 17
click at [486, 339] on input "Learning center" at bounding box center [488, 335] width 17 height 17
radio input "true"
click at [726, 532] on button "SUBMIT" at bounding box center [753, 529] width 146 height 34
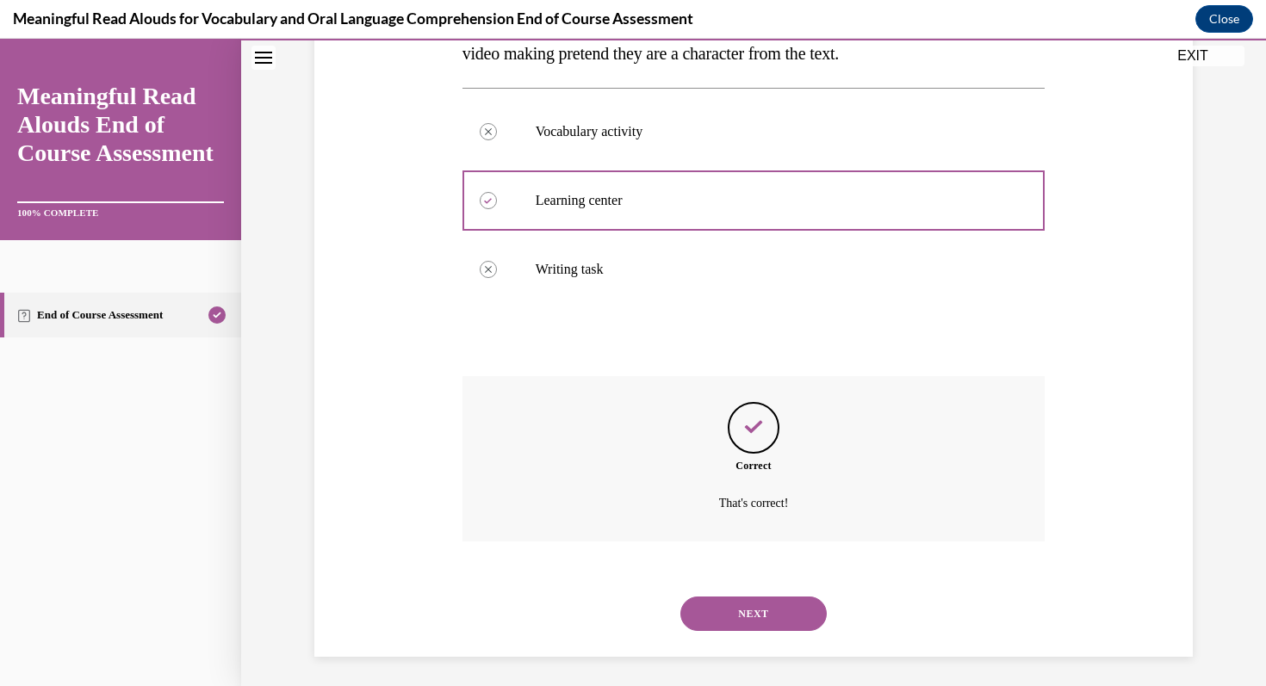
scroll to position [332, 0]
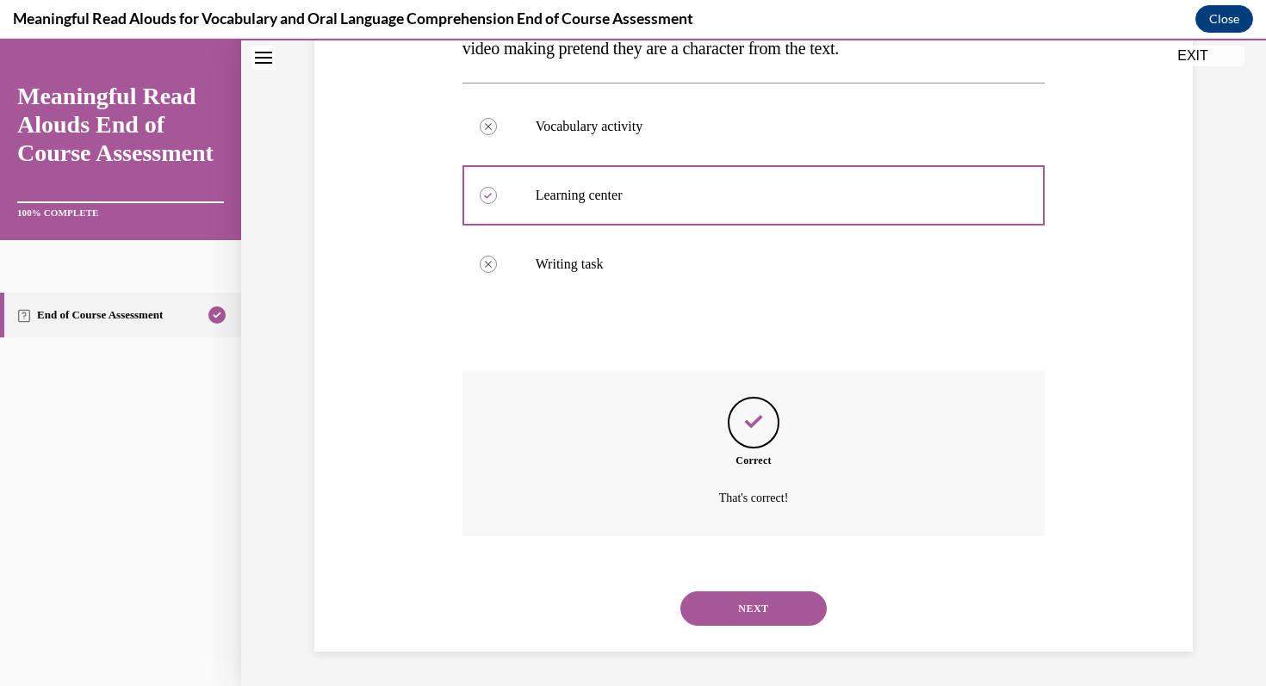
click at [756, 609] on button "NEXT" at bounding box center [753, 609] width 146 height 34
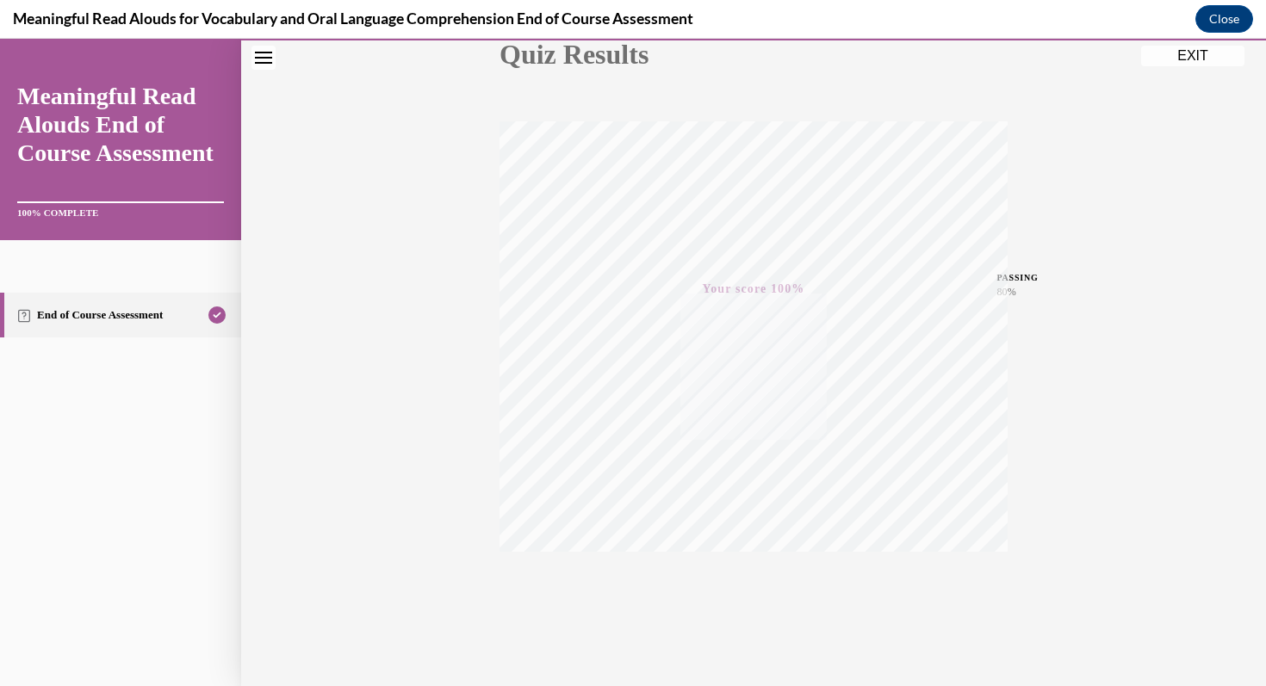
scroll to position [235, 0]
click at [1194, 54] on button "EXIT" at bounding box center [1192, 56] width 103 height 21
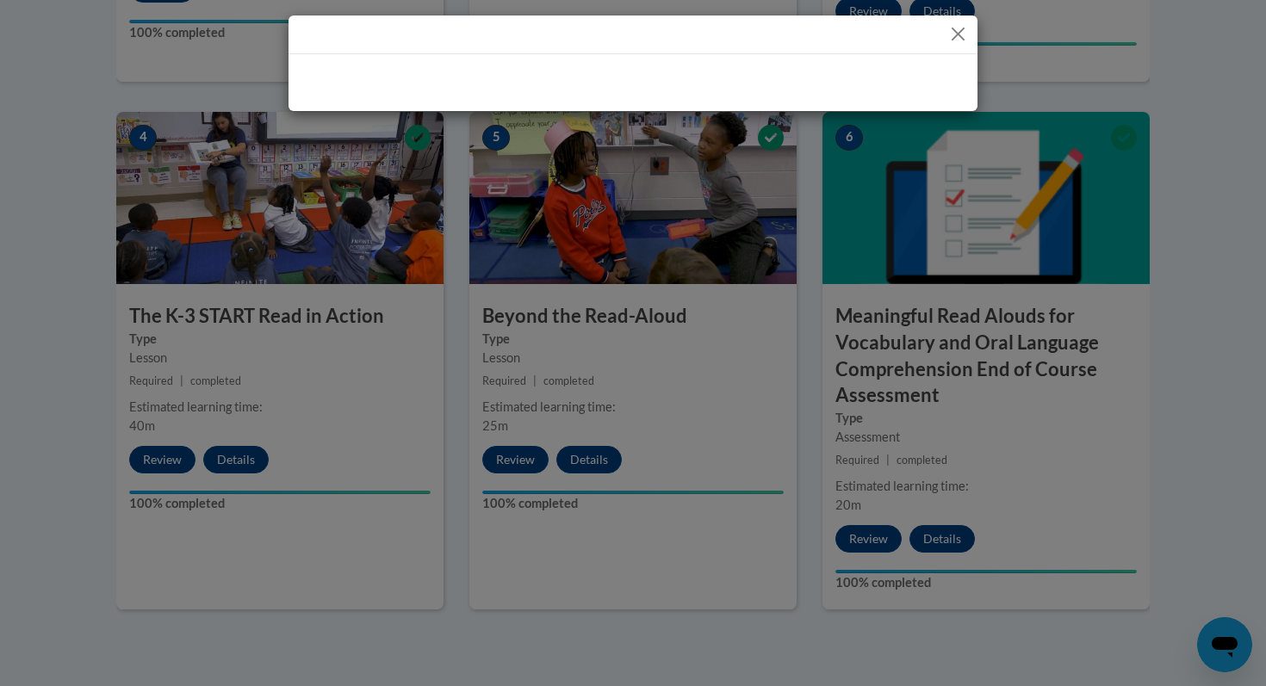
click at [1194, 54] on div at bounding box center [633, 343] width 1266 height 686
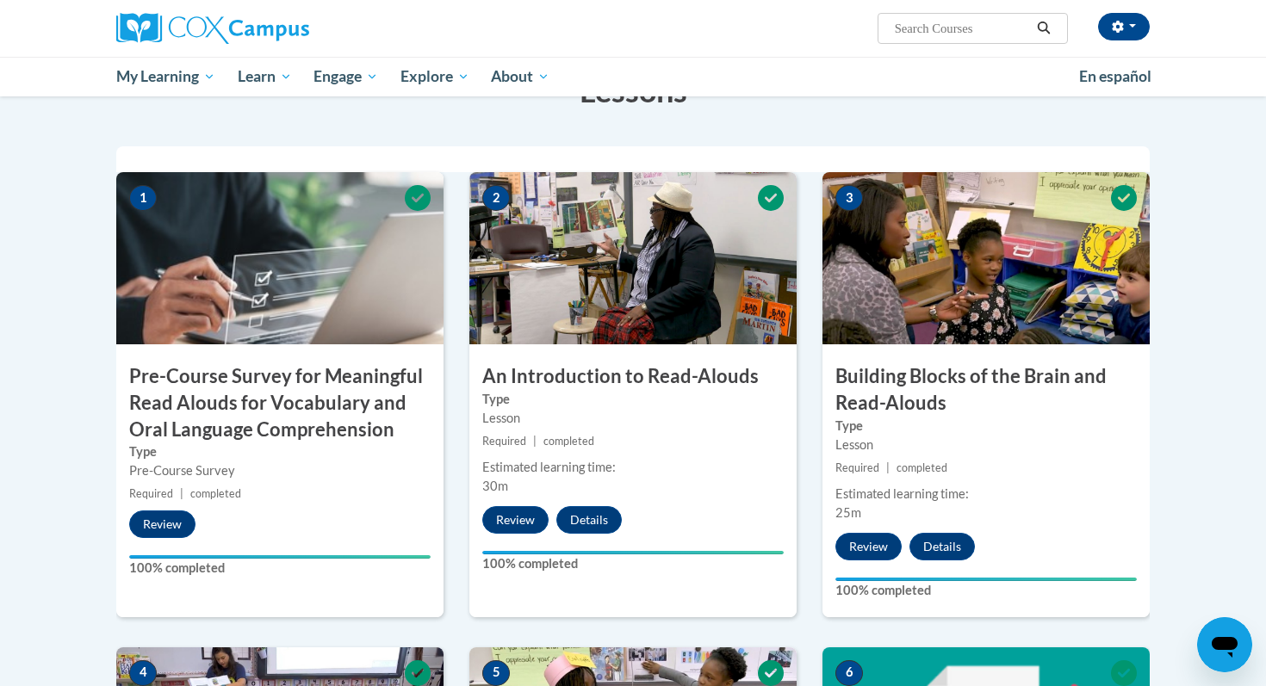
scroll to position [0, 0]
